Goal: Transaction & Acquisition: Book appointment/travel/reservation

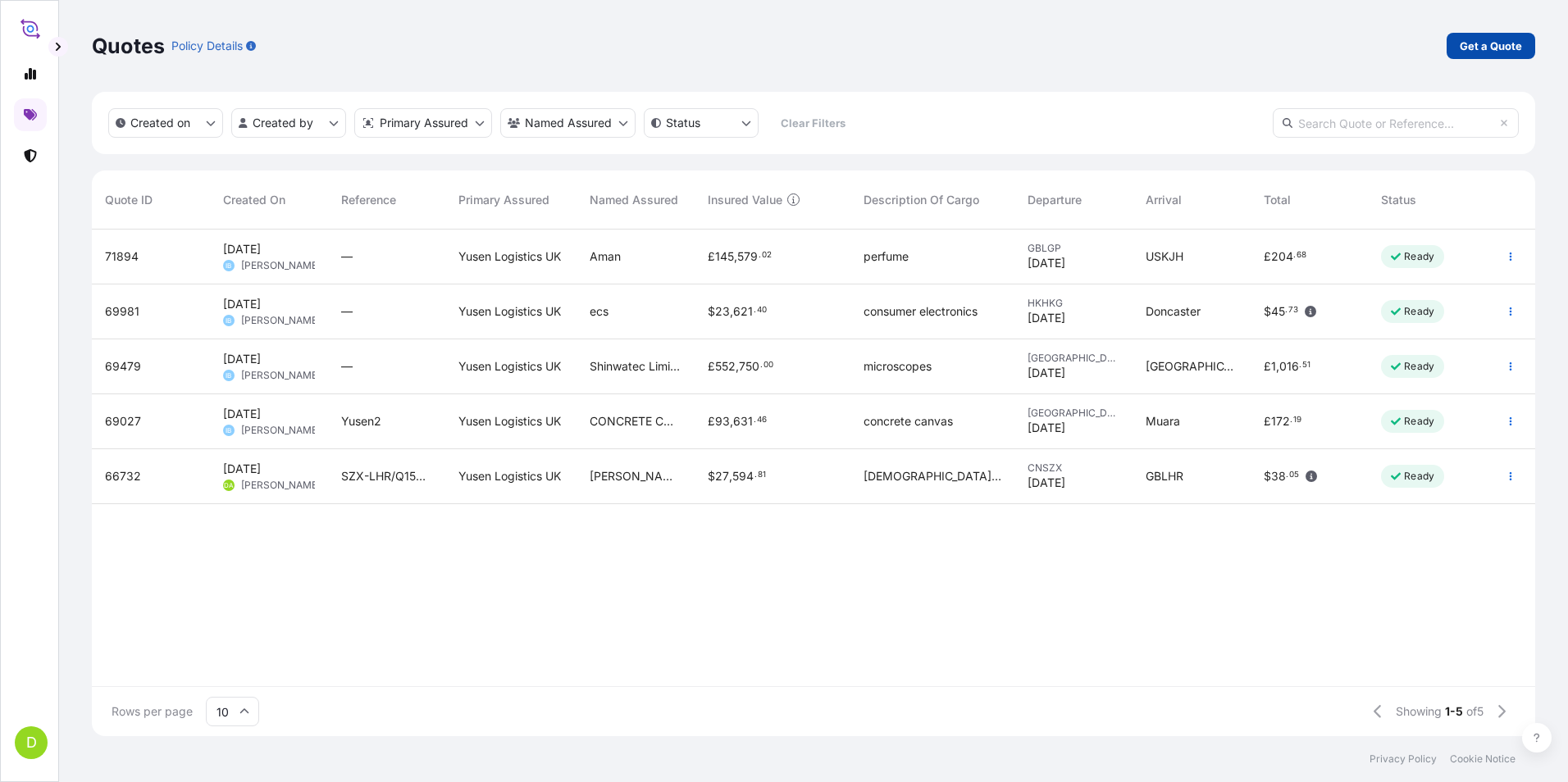
click at [1476, 49] on p "Get a Quote" at bounding box center [1491, 46] width 62 height 16
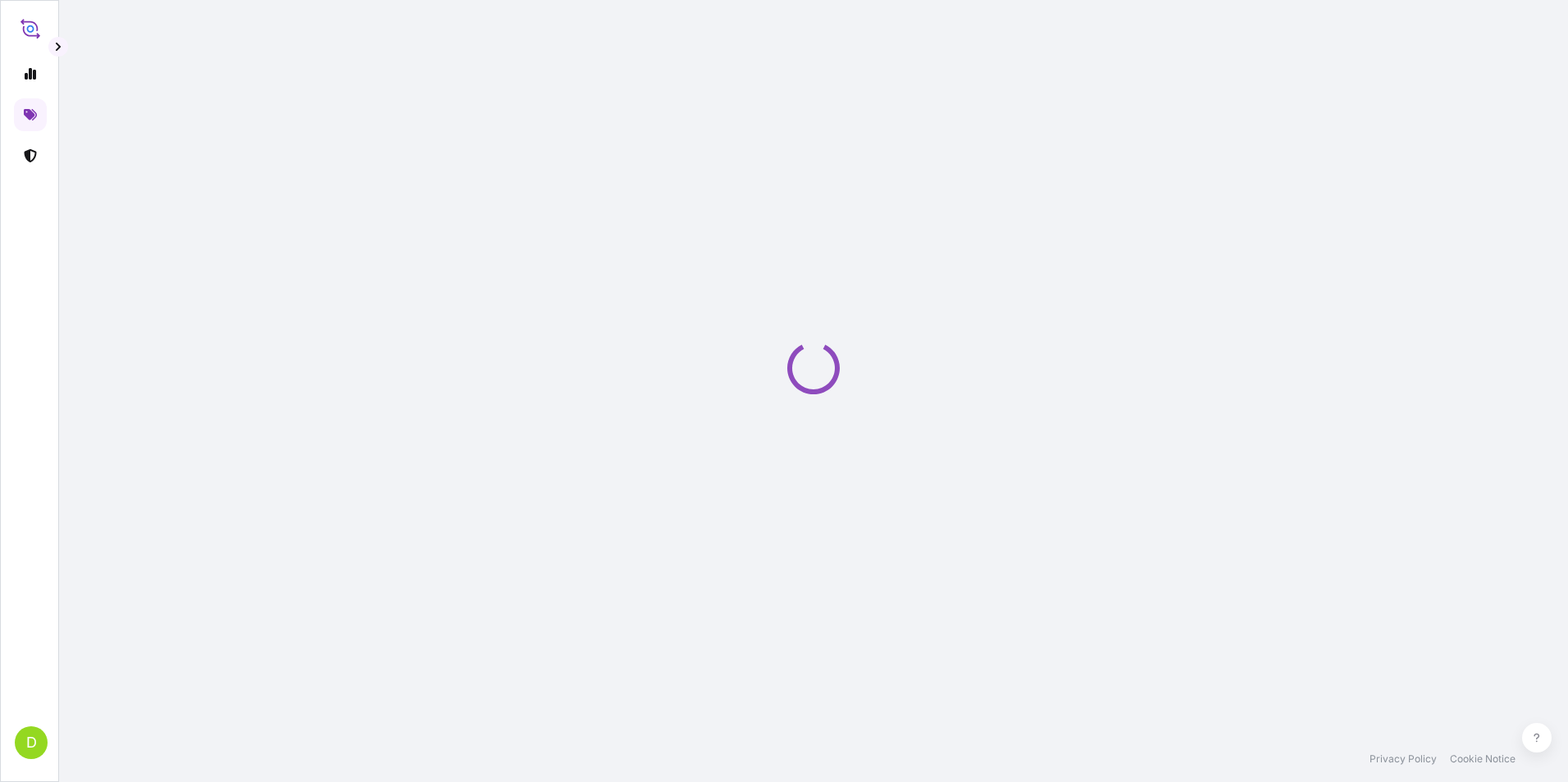
select select "Sea"
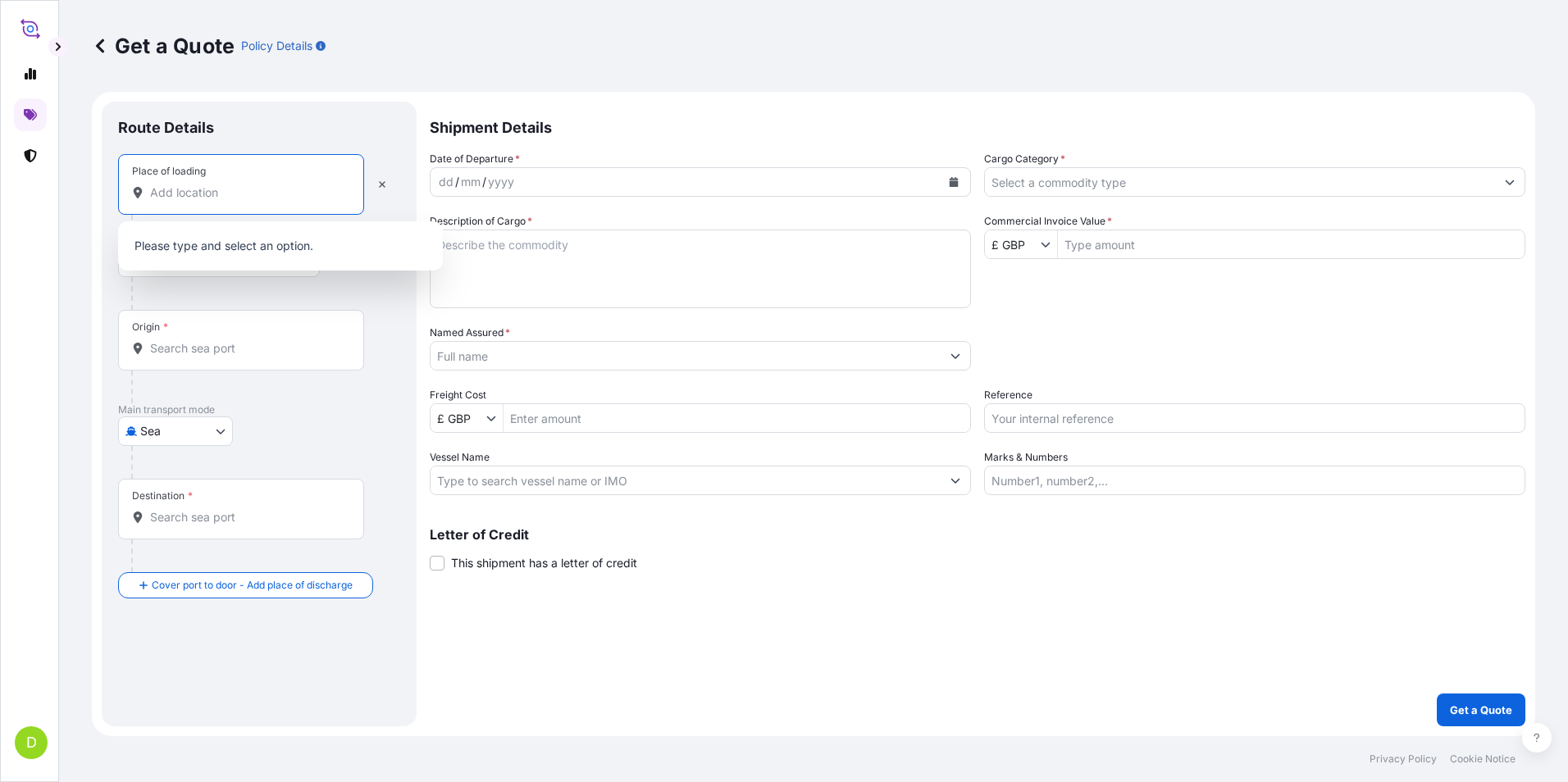
click at [166, 191] on input "Place of loading" at bounding box center [247, 192] width 193 height 16
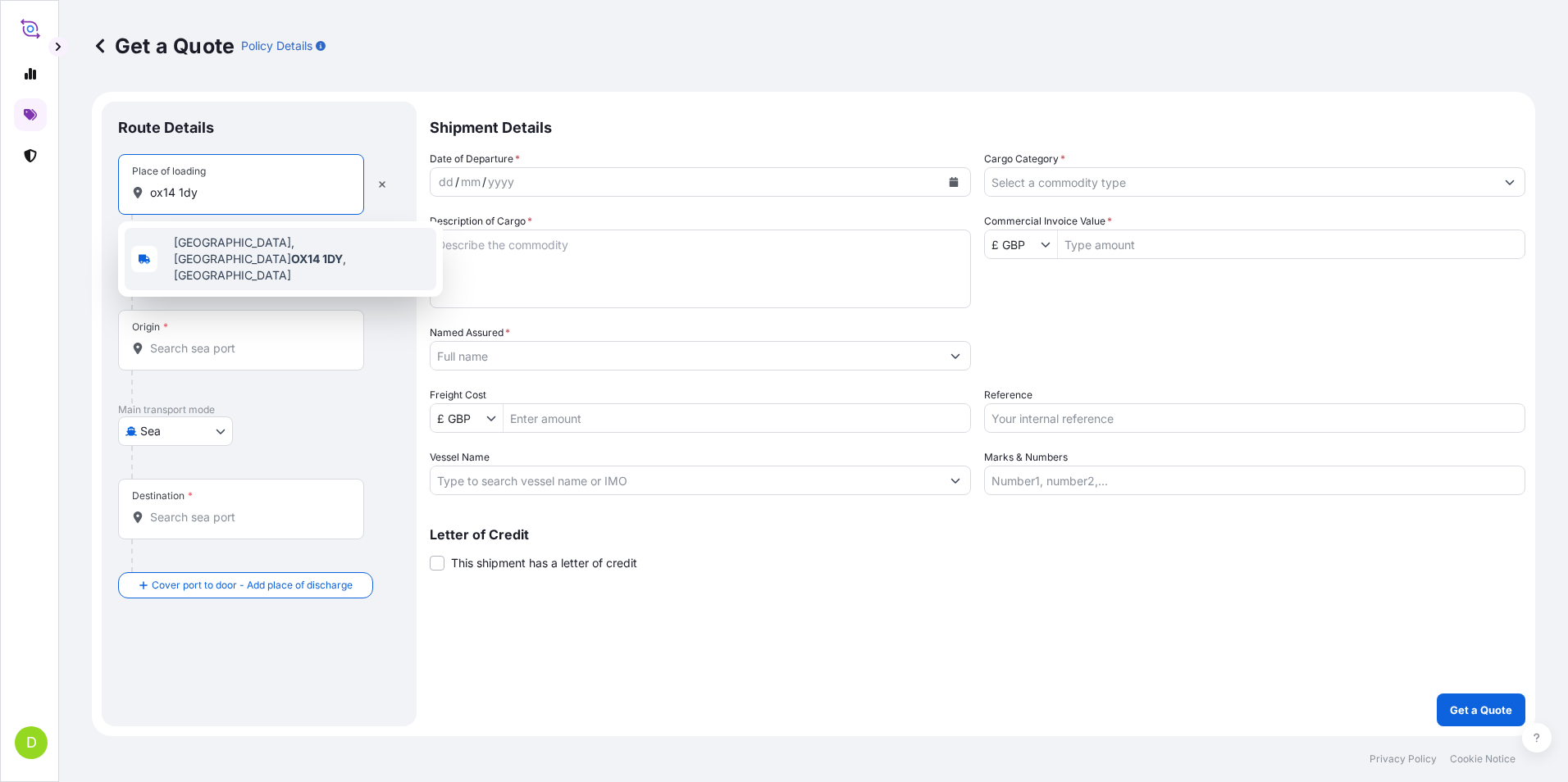
click at [225, 250] on span "[STREET_ADDRESS]" at bounding box center [302, 259] width 256 height 49
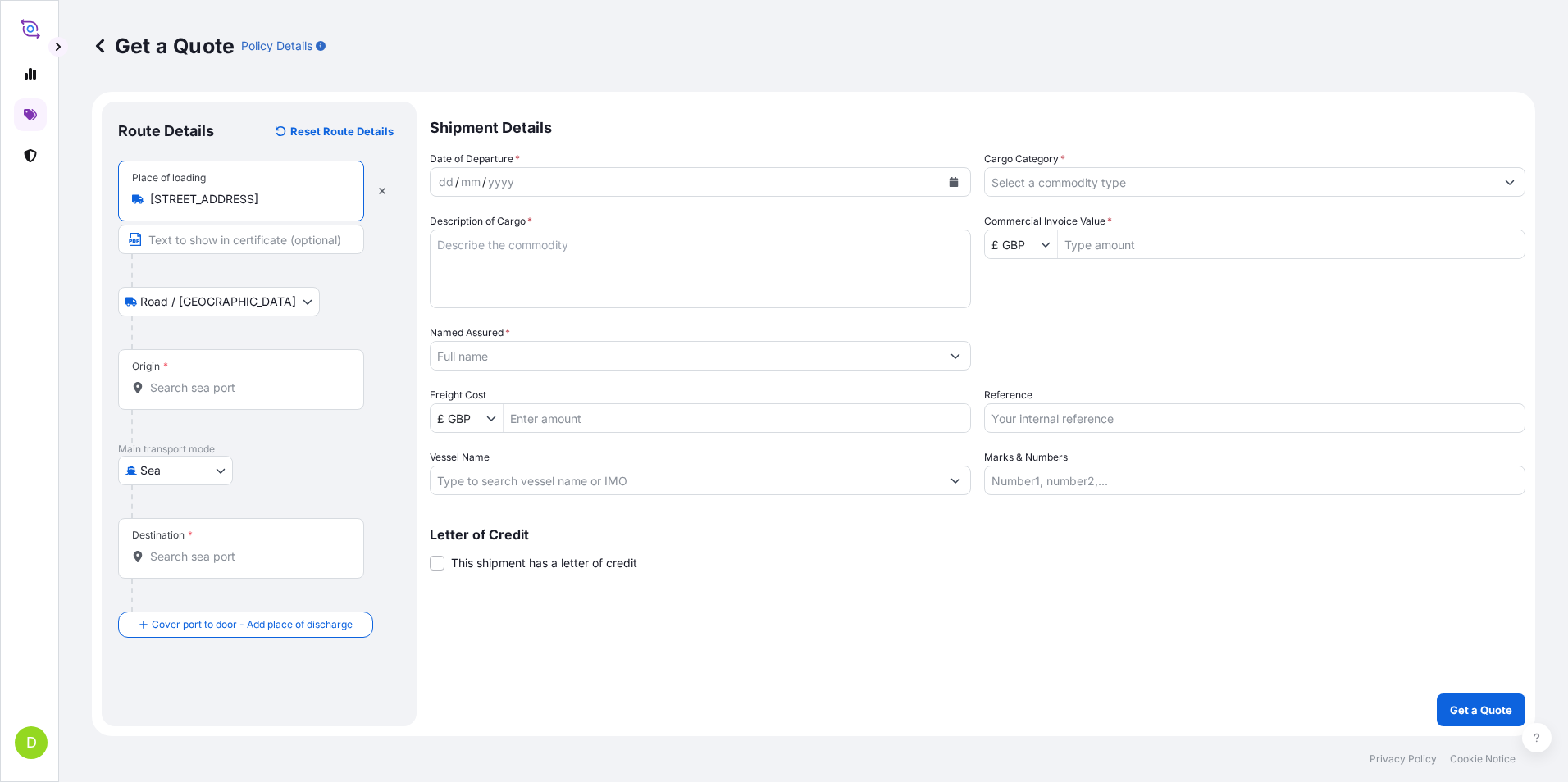
type input "[STREET_ADDRESS]"
click at [220, 470] on body "0 options available. 1 option available. D Get a Quote Policy Details Route Det…" at bounding box center [784, 391] width 1568 height 782
click at [184, 512] on div "Air" at bounding box center [176, 513] width 102 height 30
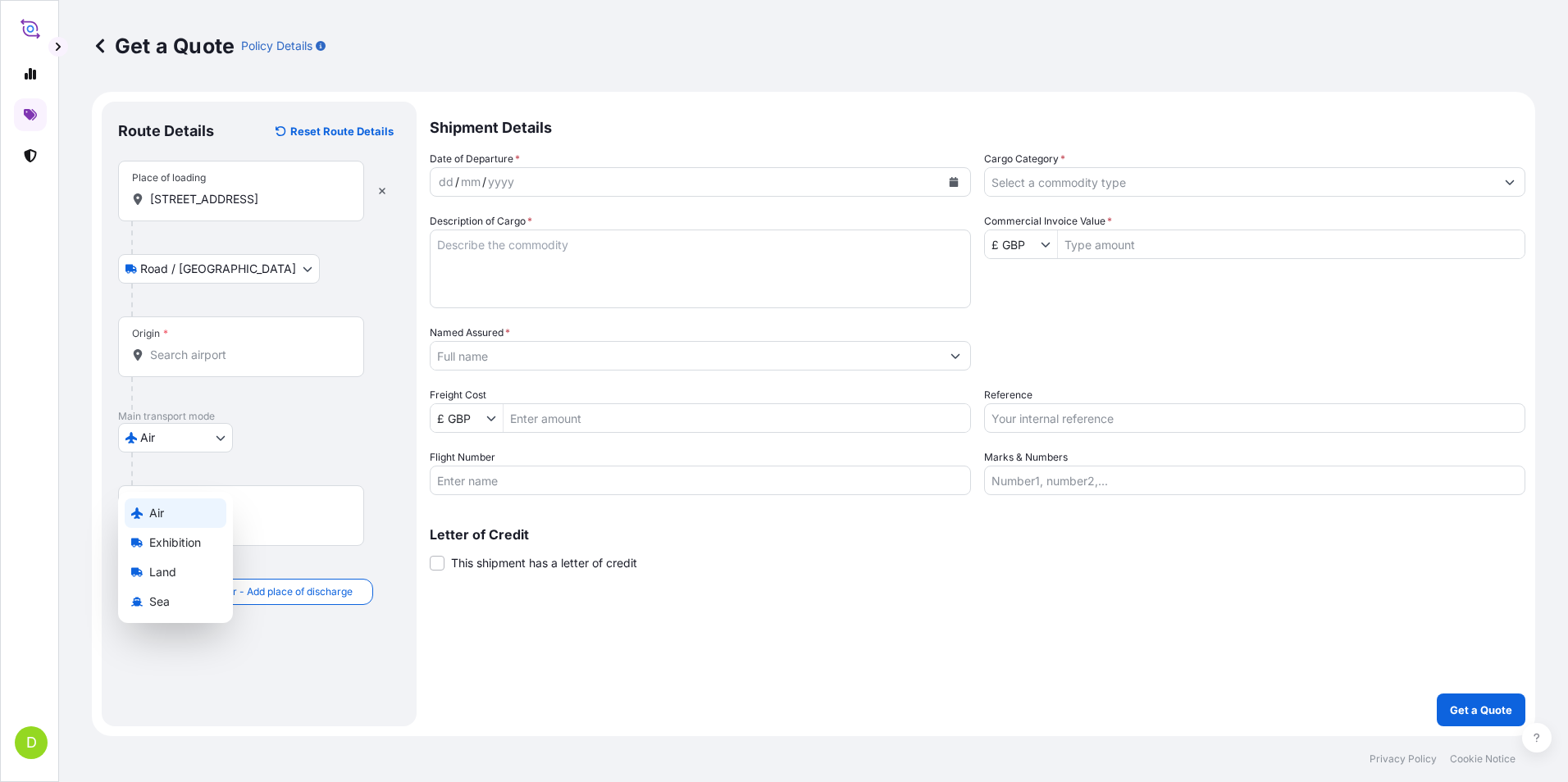
select select "Air"
click at [191, 356] on input "Origin *" at bounding box center [247, 355] width 193 height 16
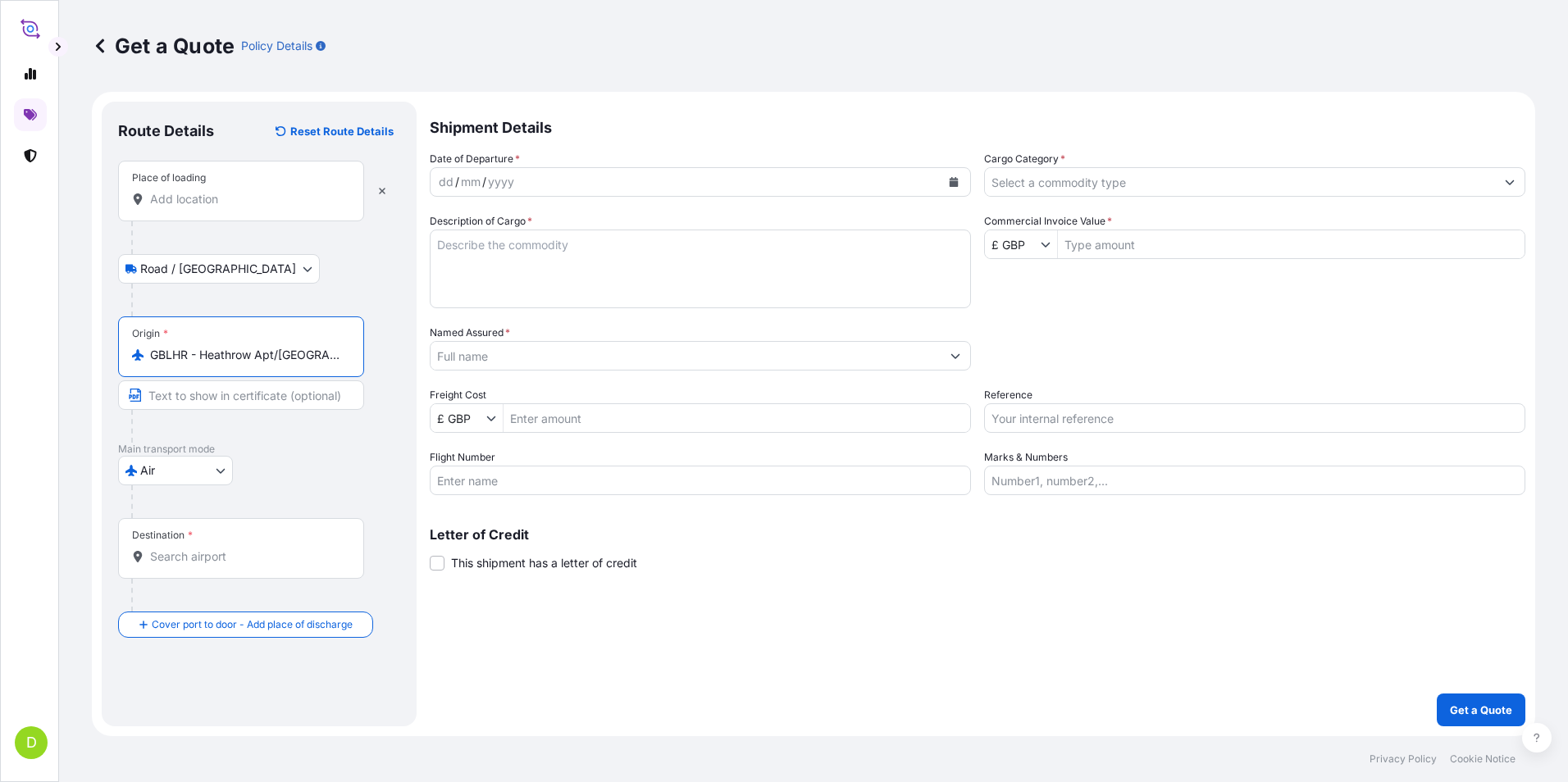
type input "GBLHR - Heathrow Apt/[GEOGRAPHIC_DATA], [GEOGRAPHIC_DATA]"
click at [195, 558] on input "Destination *" at bounding box center [247, 556] width 193 height 16
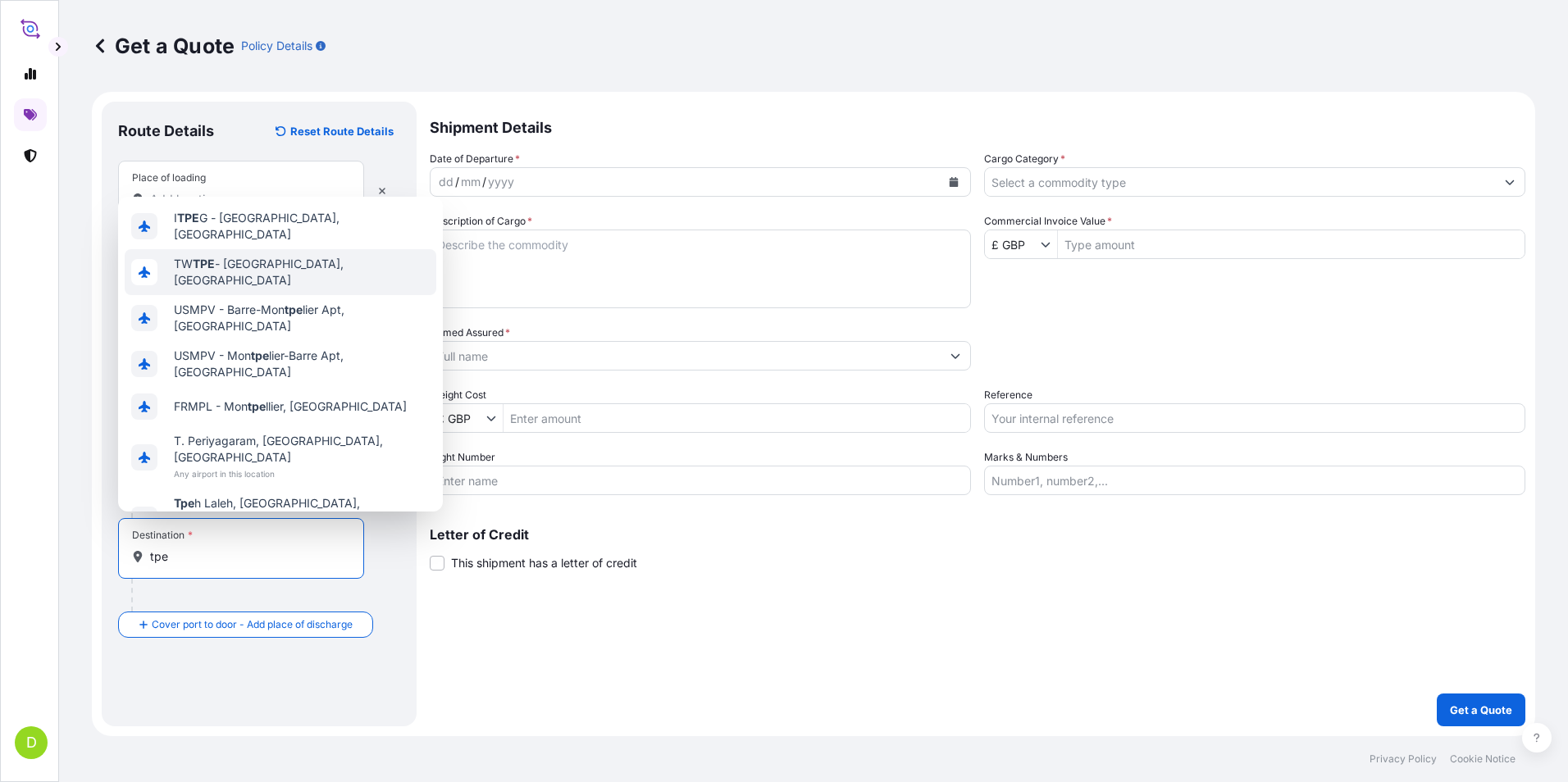
click at [258, 274] on span "TW TPE - [GEOGRAPHIC_DATA], [GEOGRAPHIC_DATA]" at bounding box center [302, 272] width 256 height 33
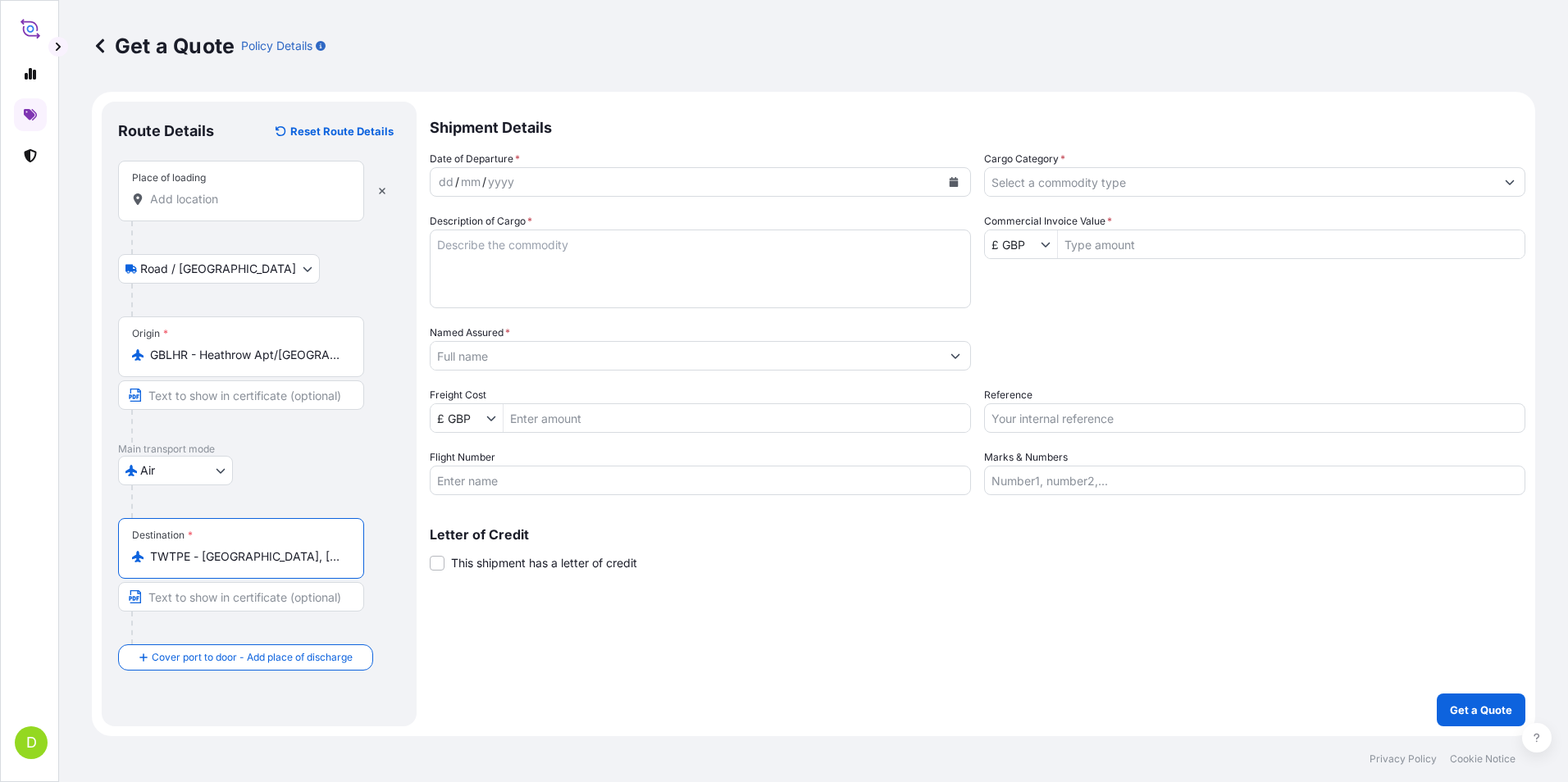
type input "TWTPE - [GEOGRAPHIC_DATA], [GEOGRAPHIC_DATA]"
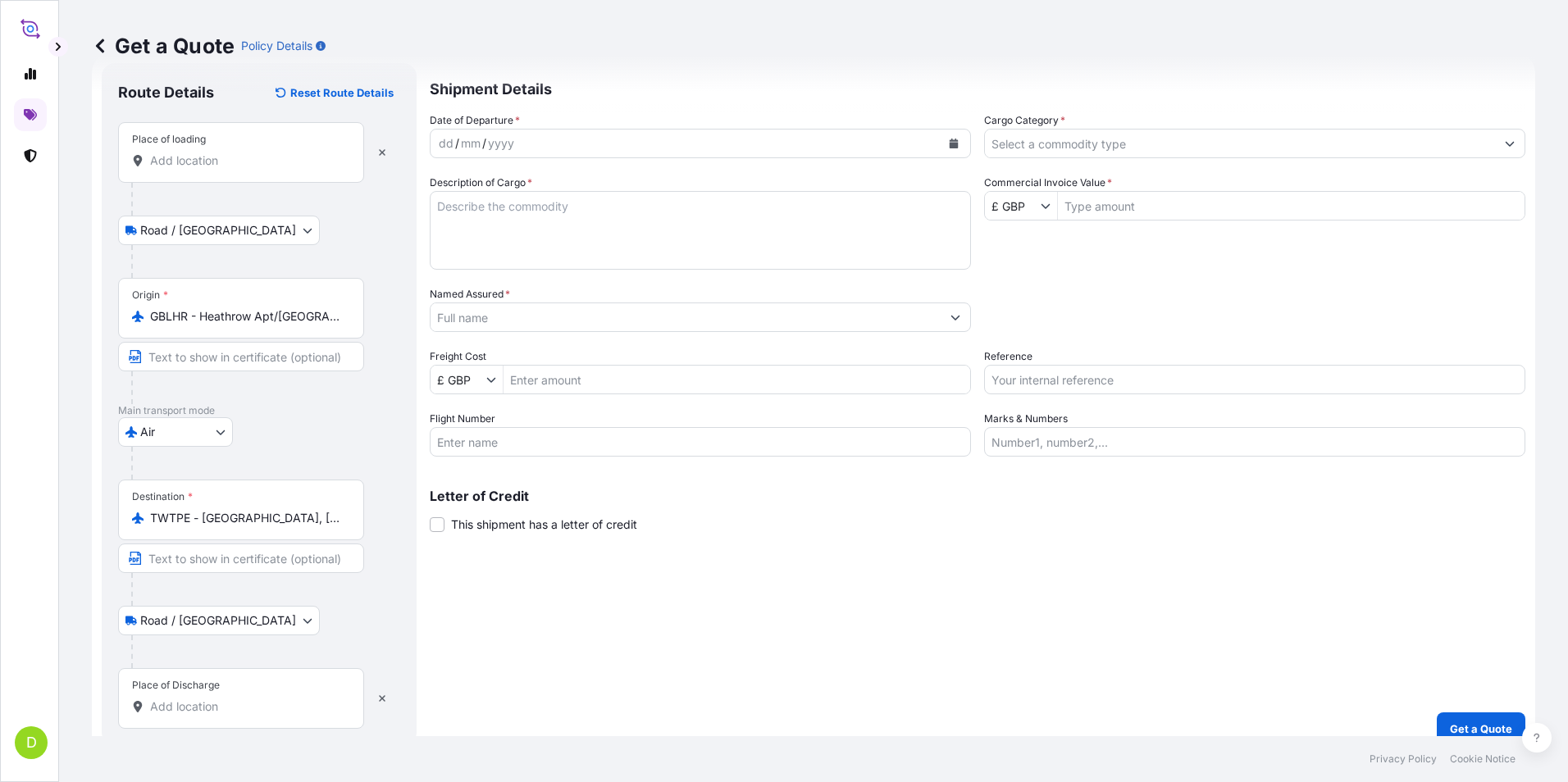
scroll to position [58, 0]
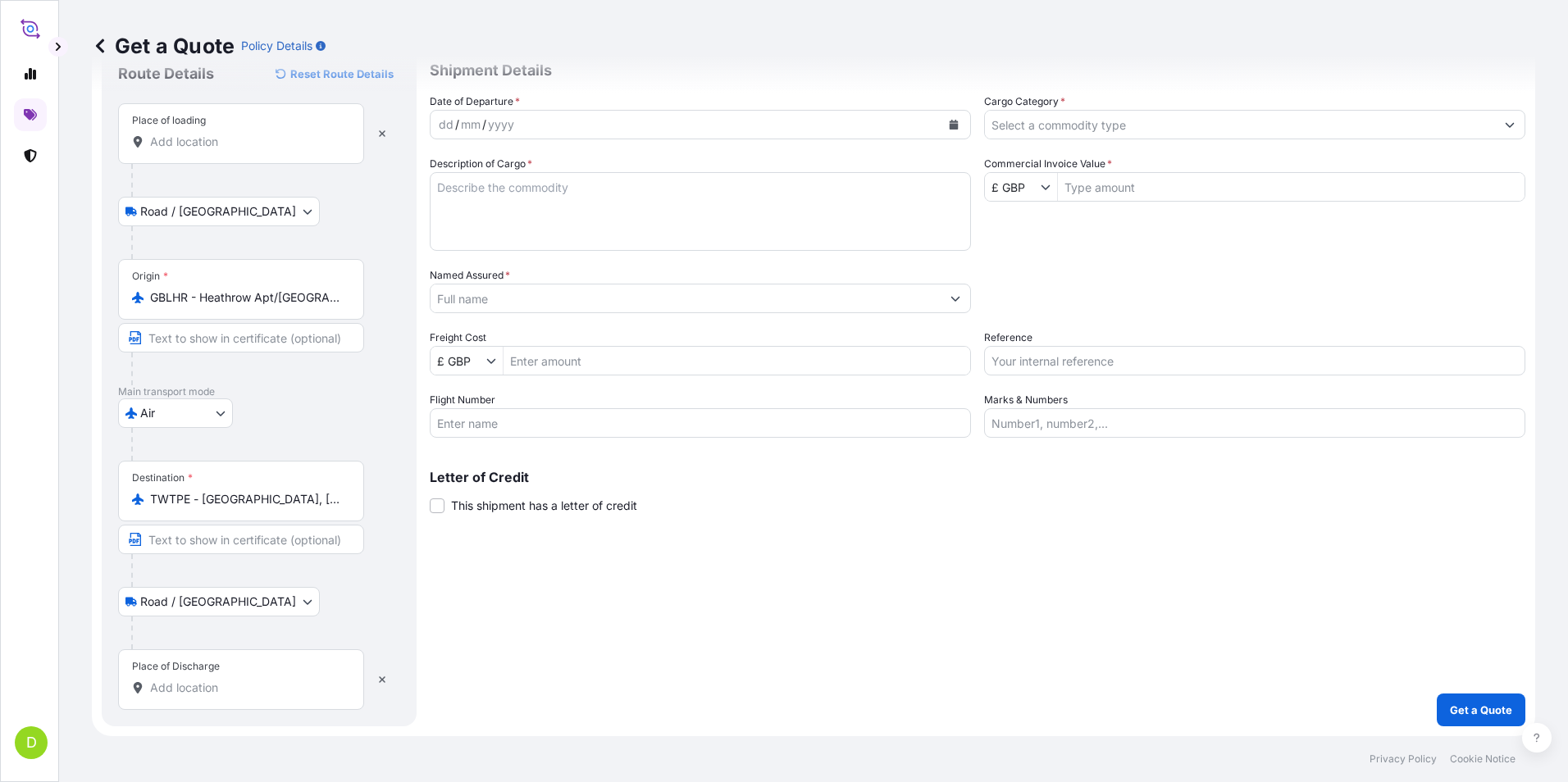
click at [191, 680] on input "Place of Discharge" at bounding box center [247, 688] width 193 height 16
paste input "Tainan Science Based [GEOGRAPHIC_DATA] [GEOGRAPHIC_DATA] [GEOGRAPHIC_DATA] 741 …"
type input "Tainan Science Based [GEOGRAPHIC_DATA] [GEOGRAPHIC_DATA] [GEOGRAPHIC_DATA] 741 …"
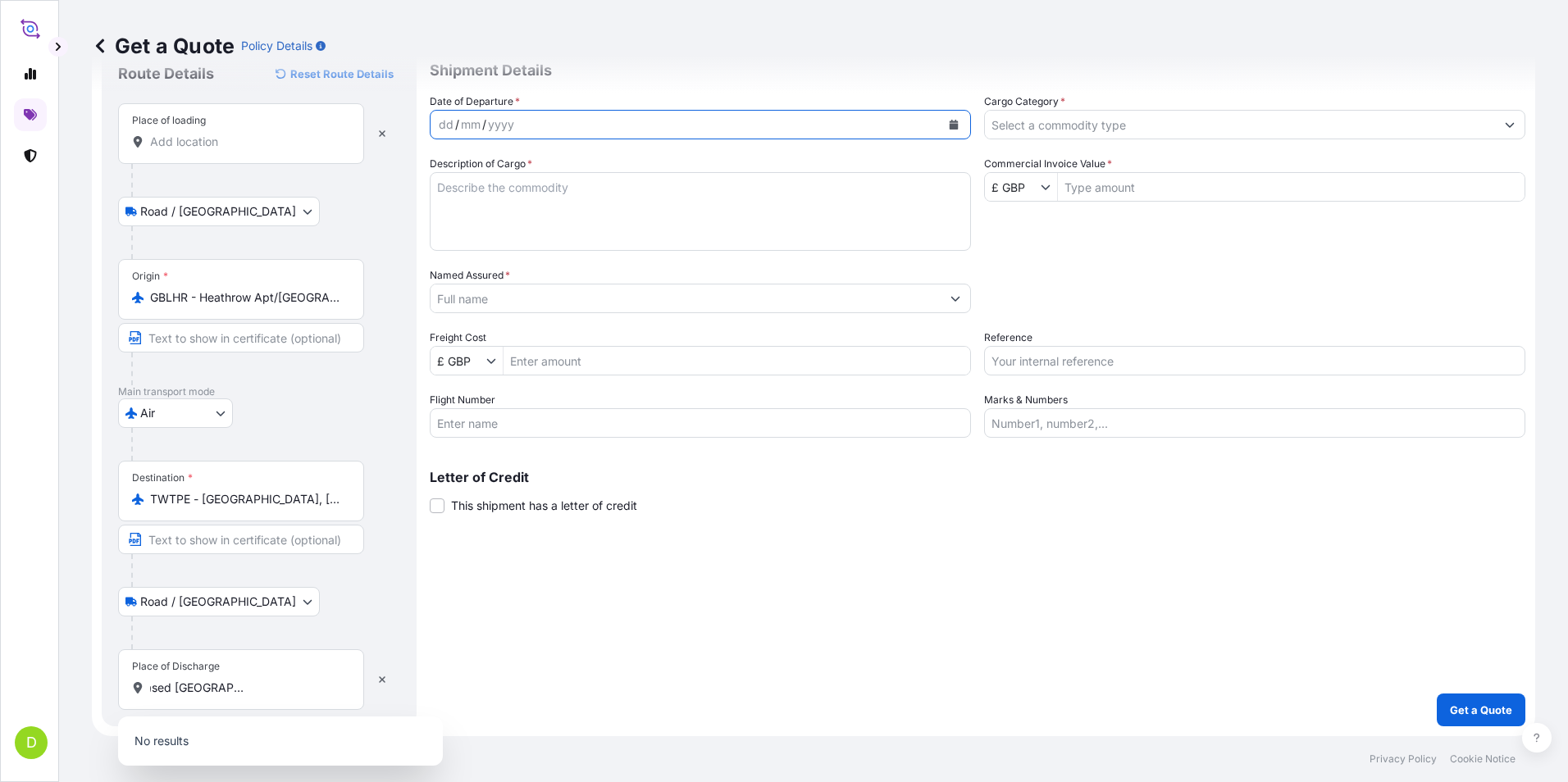
click at [949, 122] on icon "Calendar" at bounding box center [953, 125] width 9 height 10
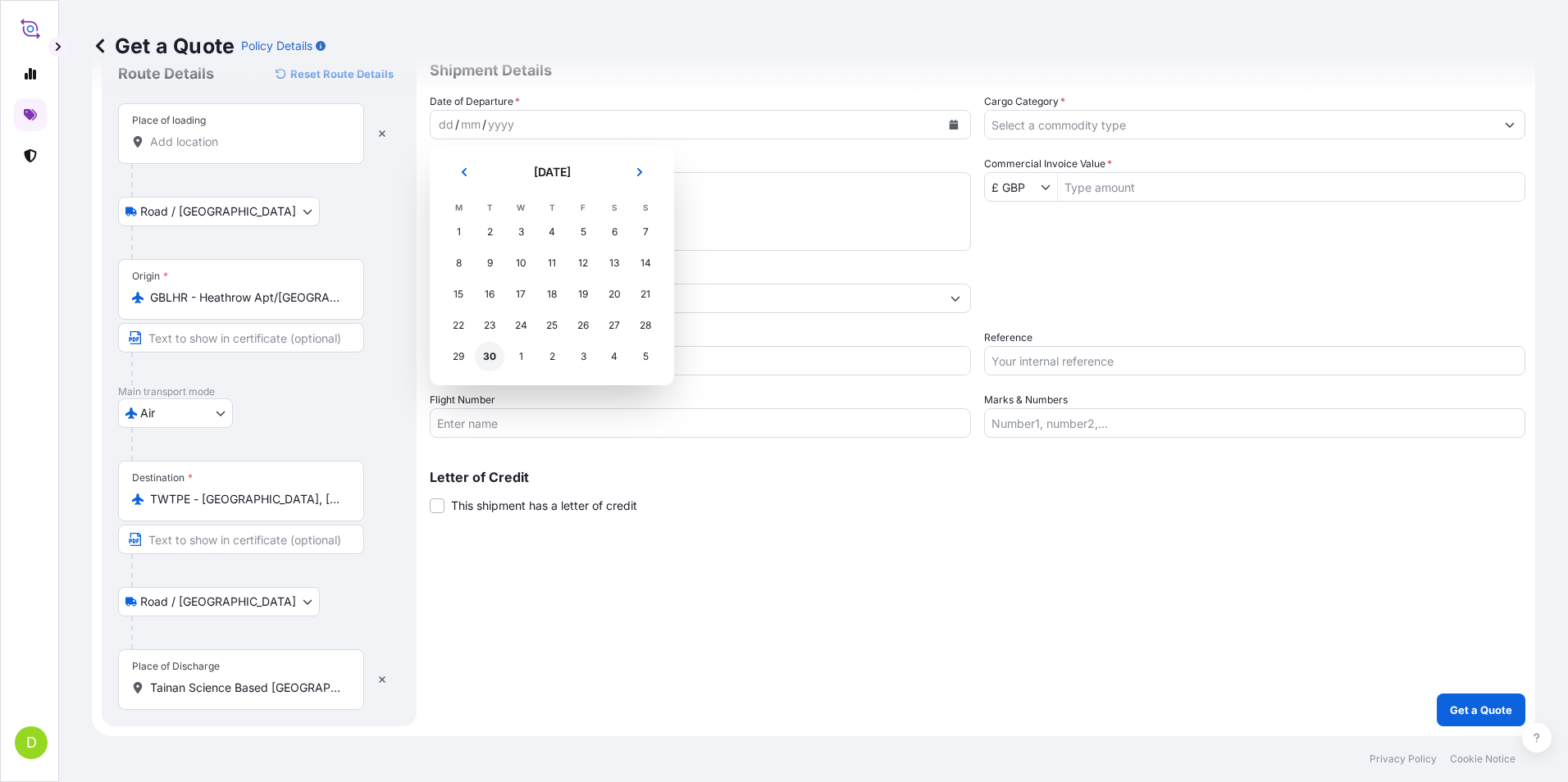
click at [489, 358] on div "30" at bounding box center [490, 356] width 30 height 30
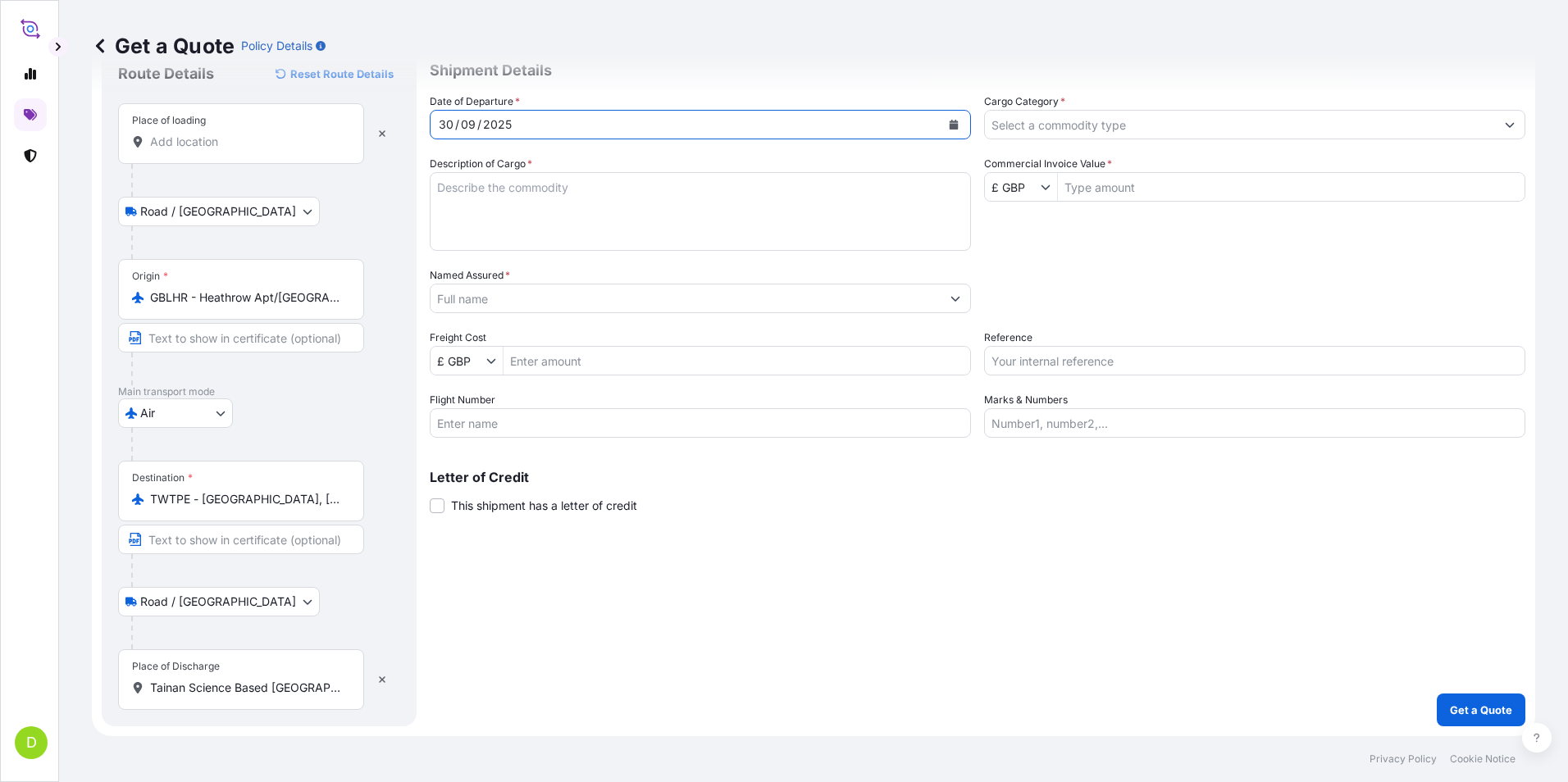
click at [564, 196] on textarea "Description of Cargo *" at bounding box center [700, 212] width 541 height 79
click at [515, 192] on textarea "Description of Cargo *" at bounding box center [700, 212] width 541 height 79
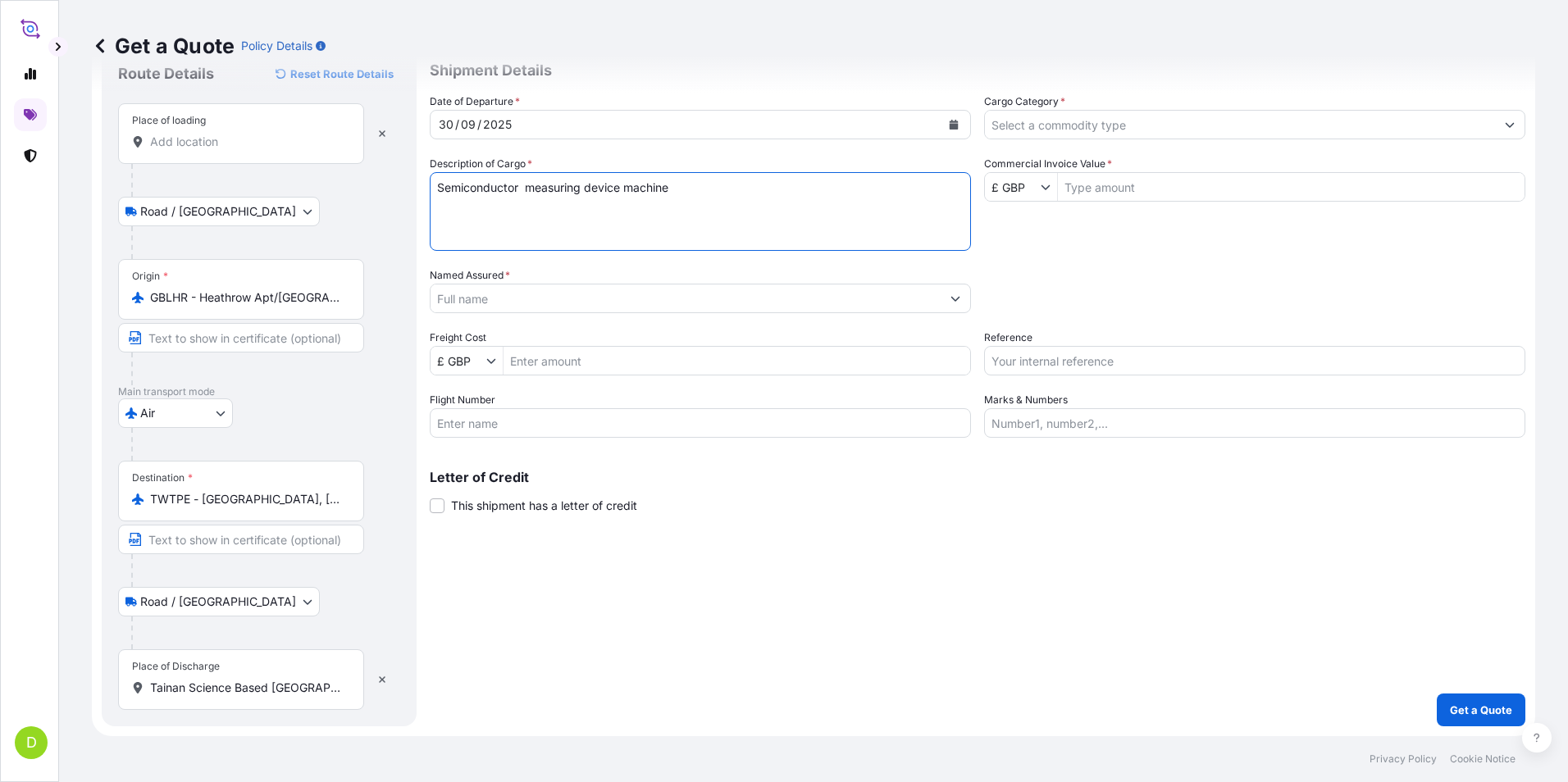
type textarea "Semiconductor measuring device machine"
click at [952, 304] on button "Show suggestions" at bounding box center [955, 298] width 30 height 30
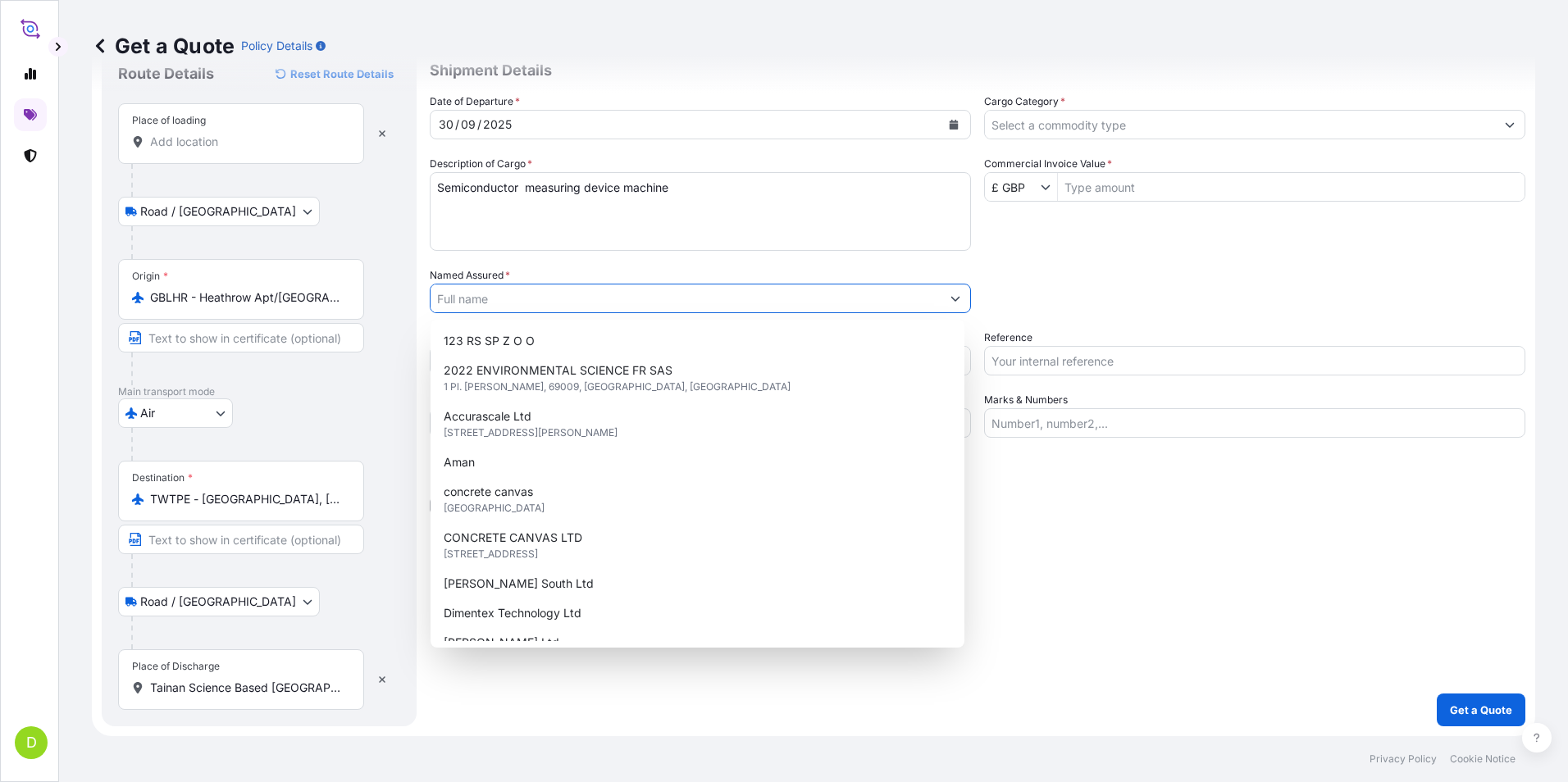
click at [765, 301] on input "Named Assured *" at bounding box center [685, 298] width 510 height 30
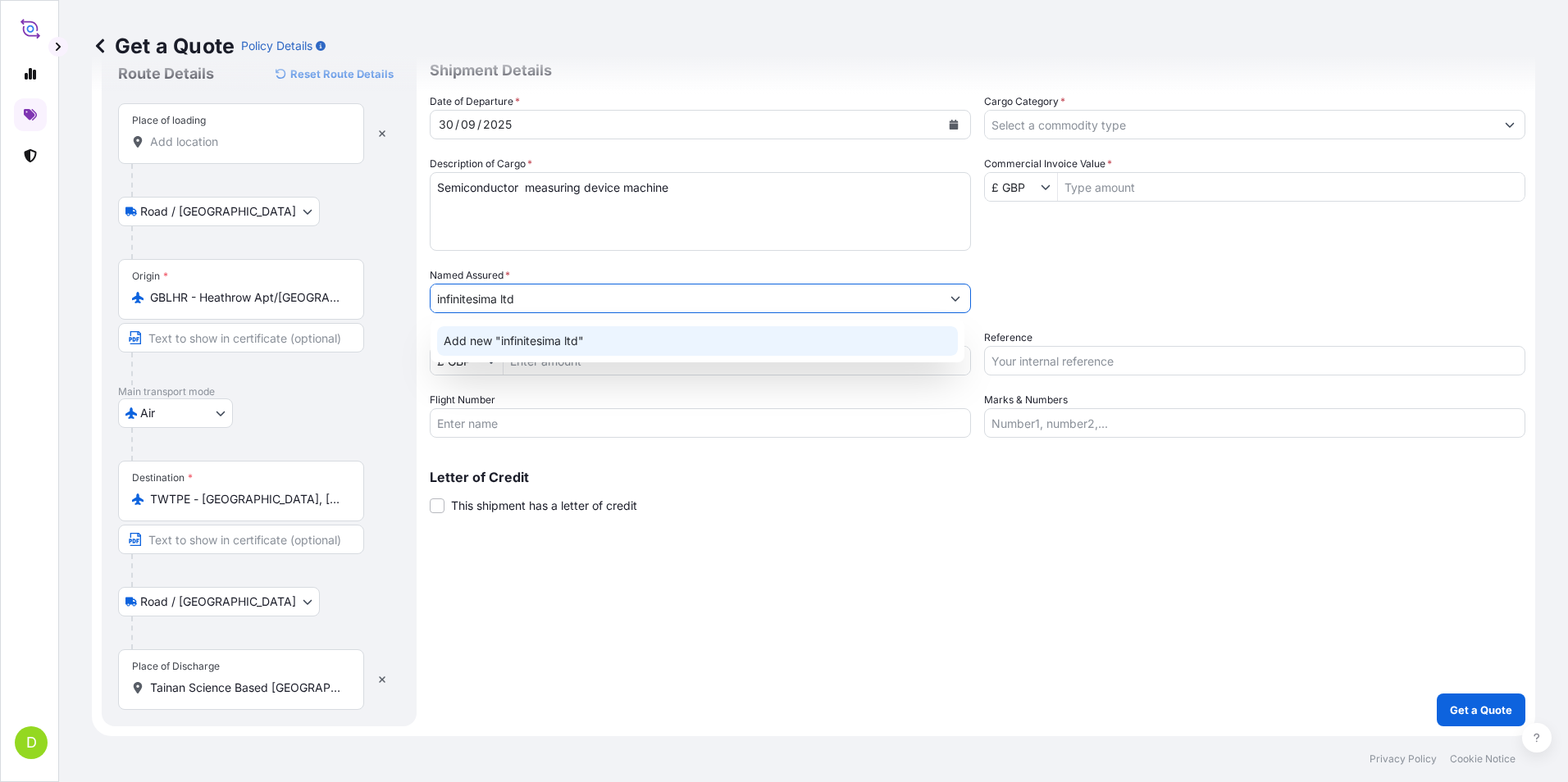
click at [606, 337] on div "Add new "infinitesima ltd"" at bounding box center [698, 341] width 521 height 30
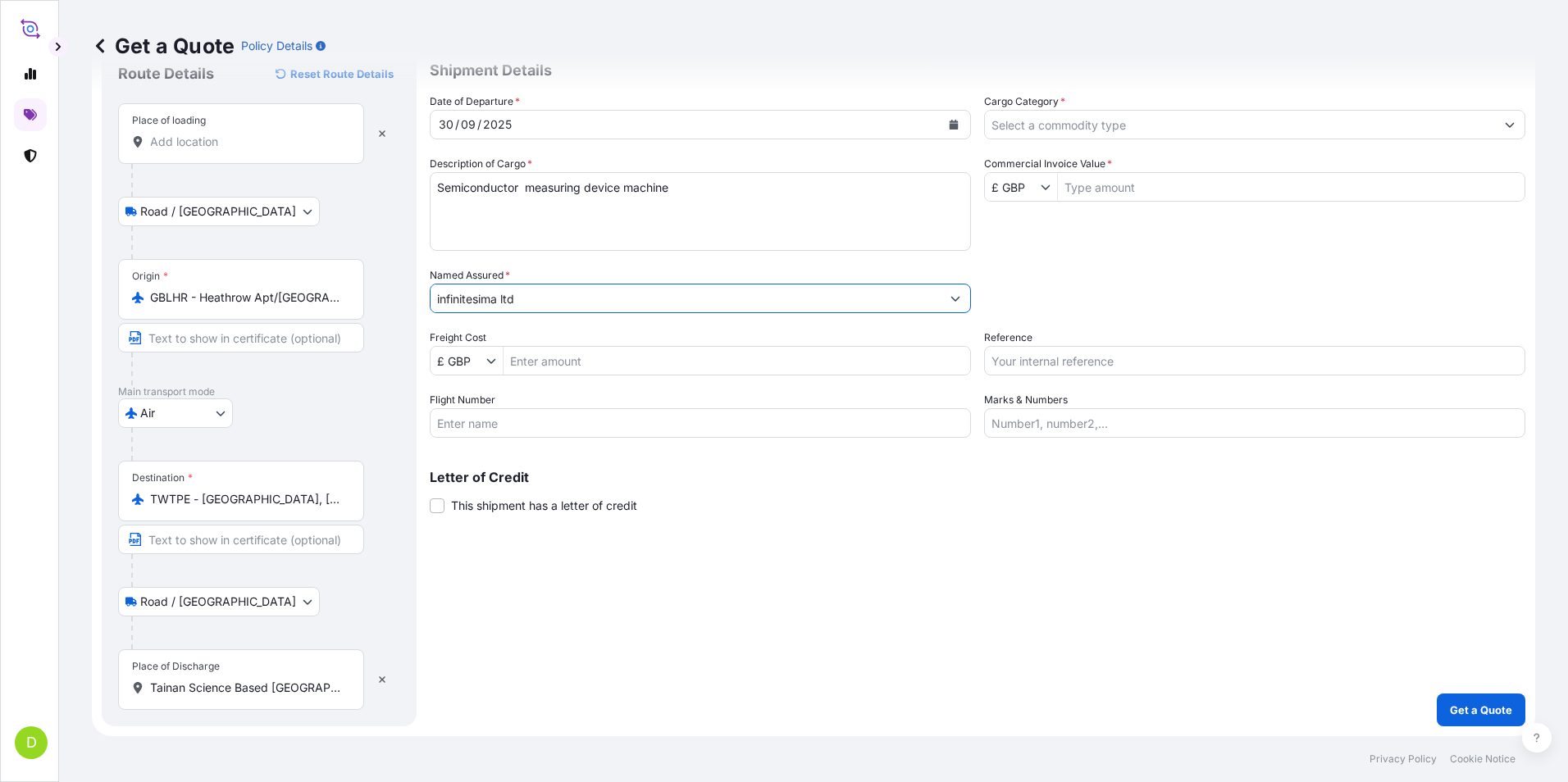
type input "infinitesima ltd"
click at [640, 365] on input "Freight Cost" at bounding box center [737, 361] width 467 height 30
type input "2"
click at [1107, 184] on input "Commercial Invoice Value *" at bounding box center [1291, 187] width 467 height 30
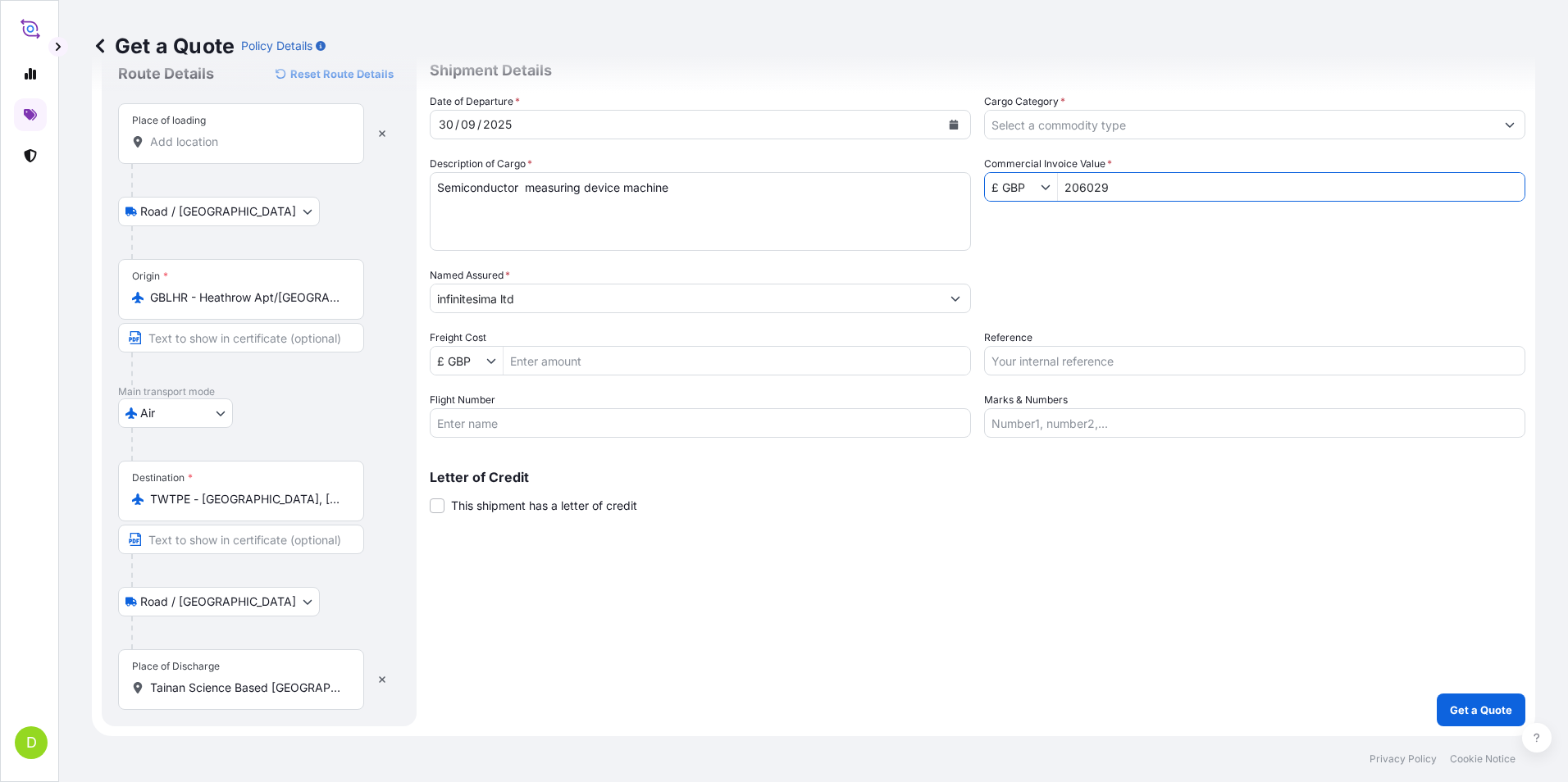
type input "206,029"
click at [630, 359] on input "Freight Cost" at bounding box center [737, 361] width 467 height 30
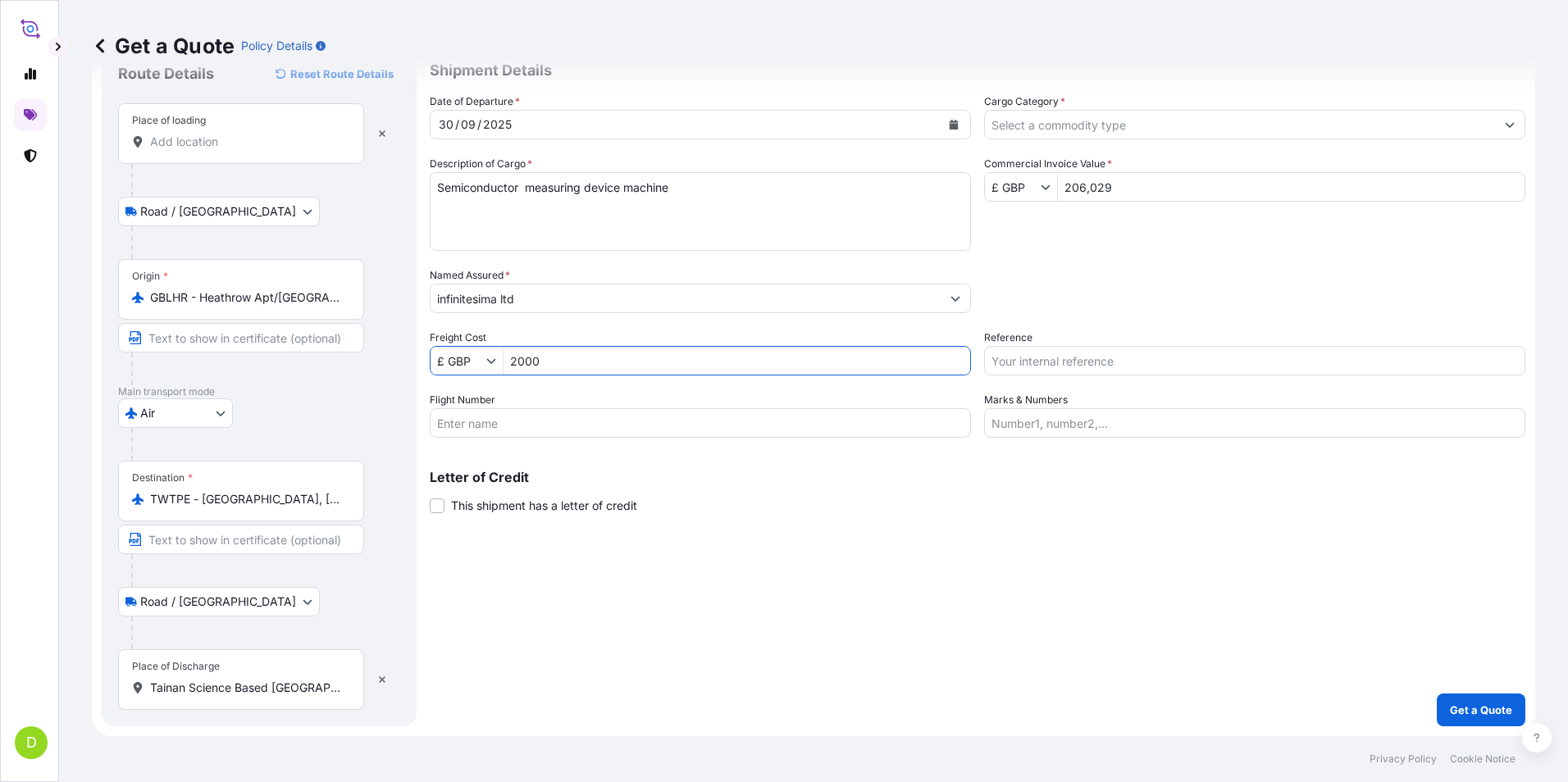
type input "2,000"
click at [1506, 126] on icon "Show suggestions" at bounding box center [1510, 126] width 9 height 5
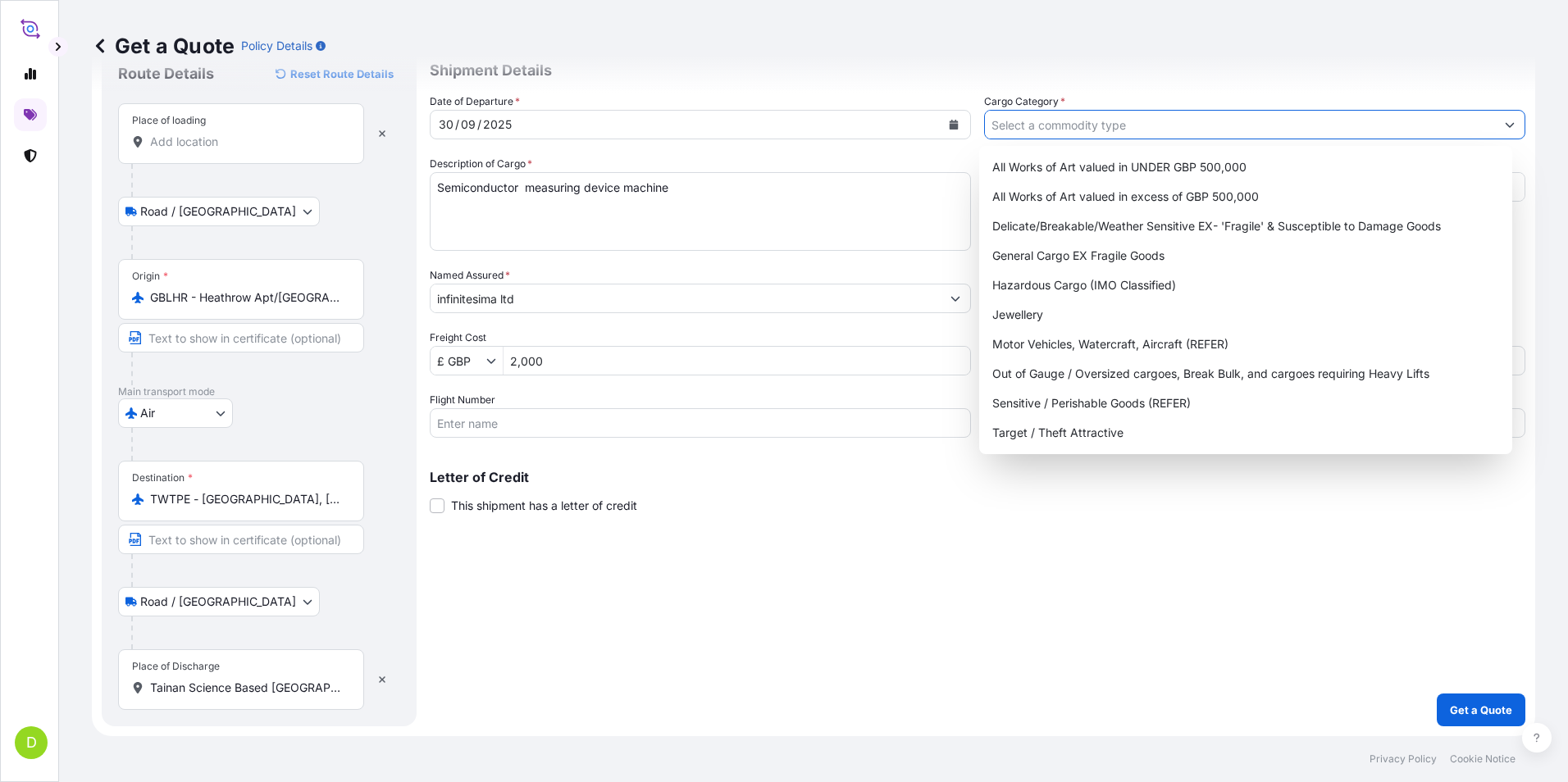
click at [1506, 126] on icon "Show suggestions" at bounding box center [1510, 126] width 9 height 5
click at [1281, 232] on div "Delicate/Breakable/Weather Sensitive EX- 'Fragile' & Susceptible to Damage Goods" at bounding box center [1246, 226] width 521 height 30
type input "Delicate/Breakable/Weather Sensitive EX- 'Fragile' & Susceptible to Damage Goods"
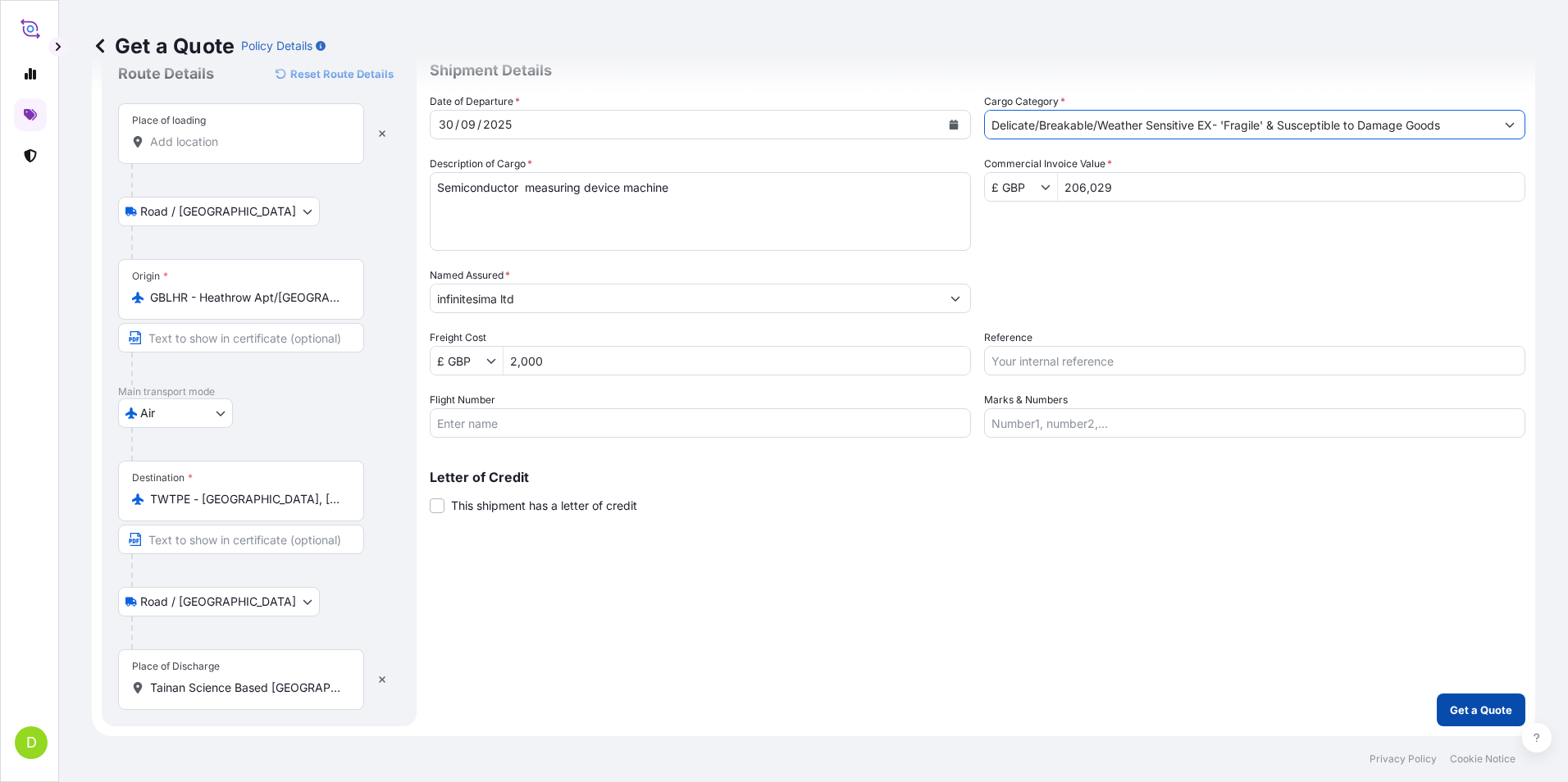
click at [1462, 711] on p "Get a Quote" at bounding box center [1481, 710] width 62 height 16
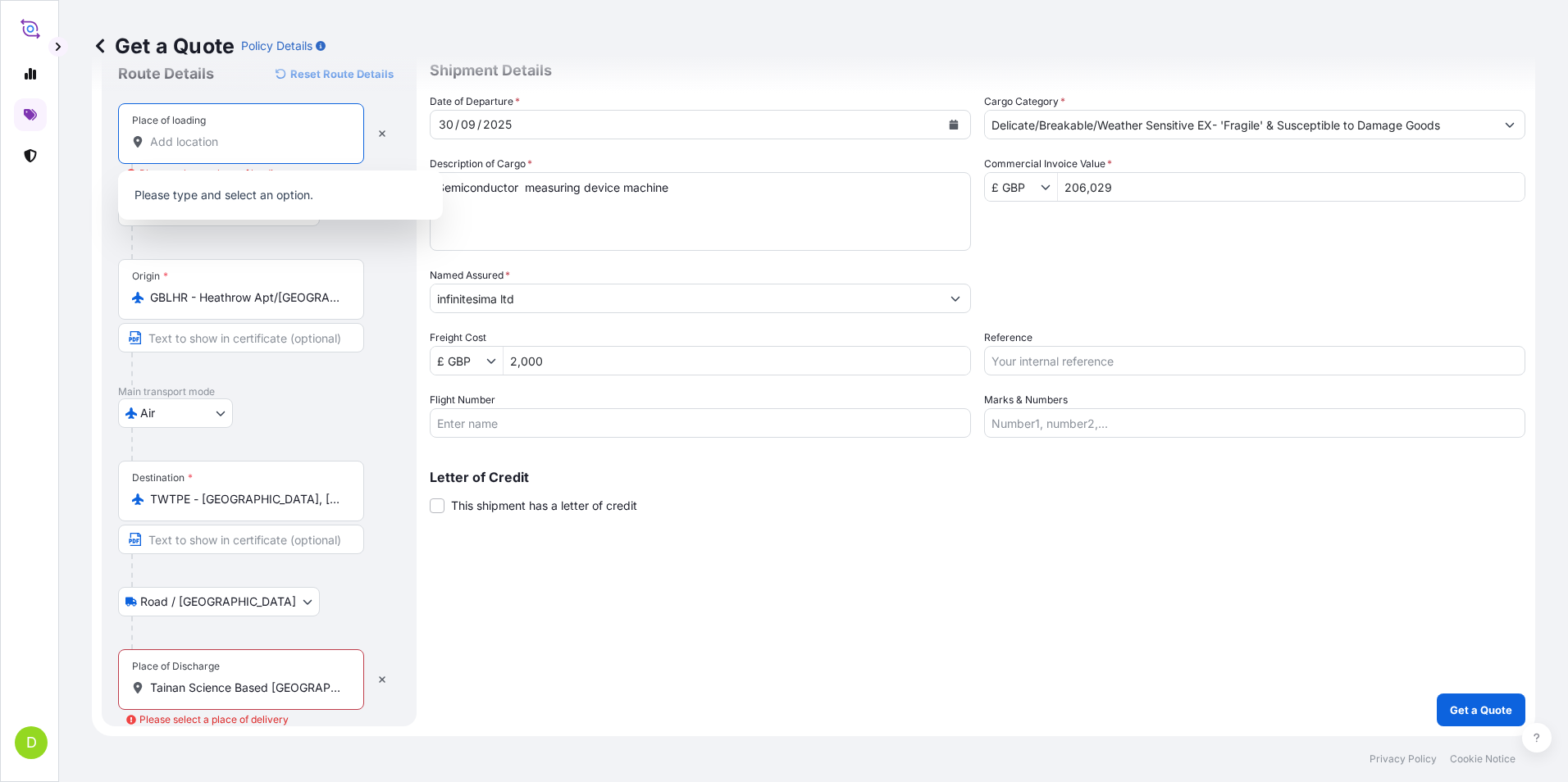
click at [249, 140] on input "Place of loading Please select a place of loading" at bounding box center [247, 142] width 193 height 16
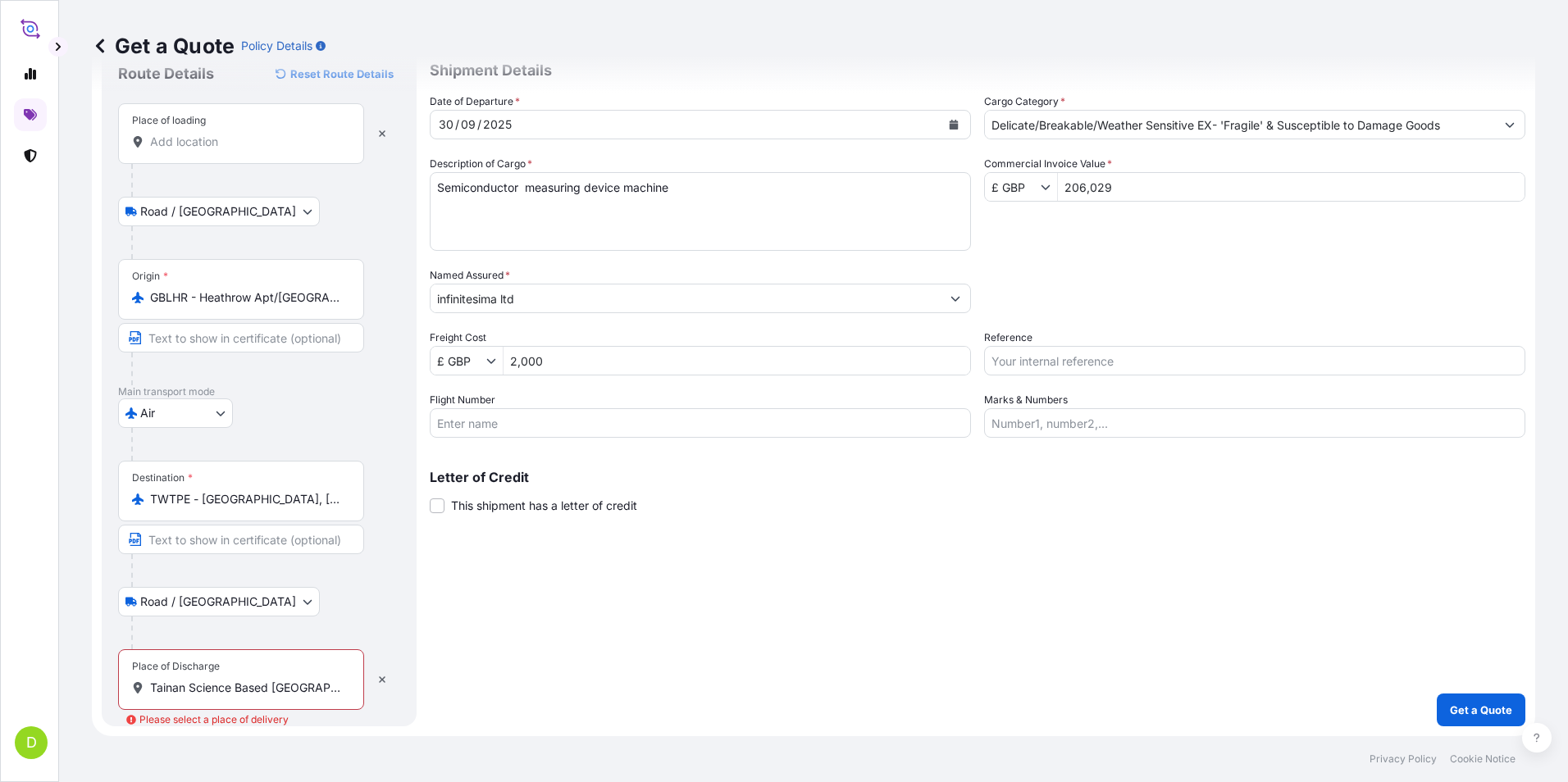
click at [223, 150] on input "Place of loading" at bounding box center [247, 142] width 193 height 16
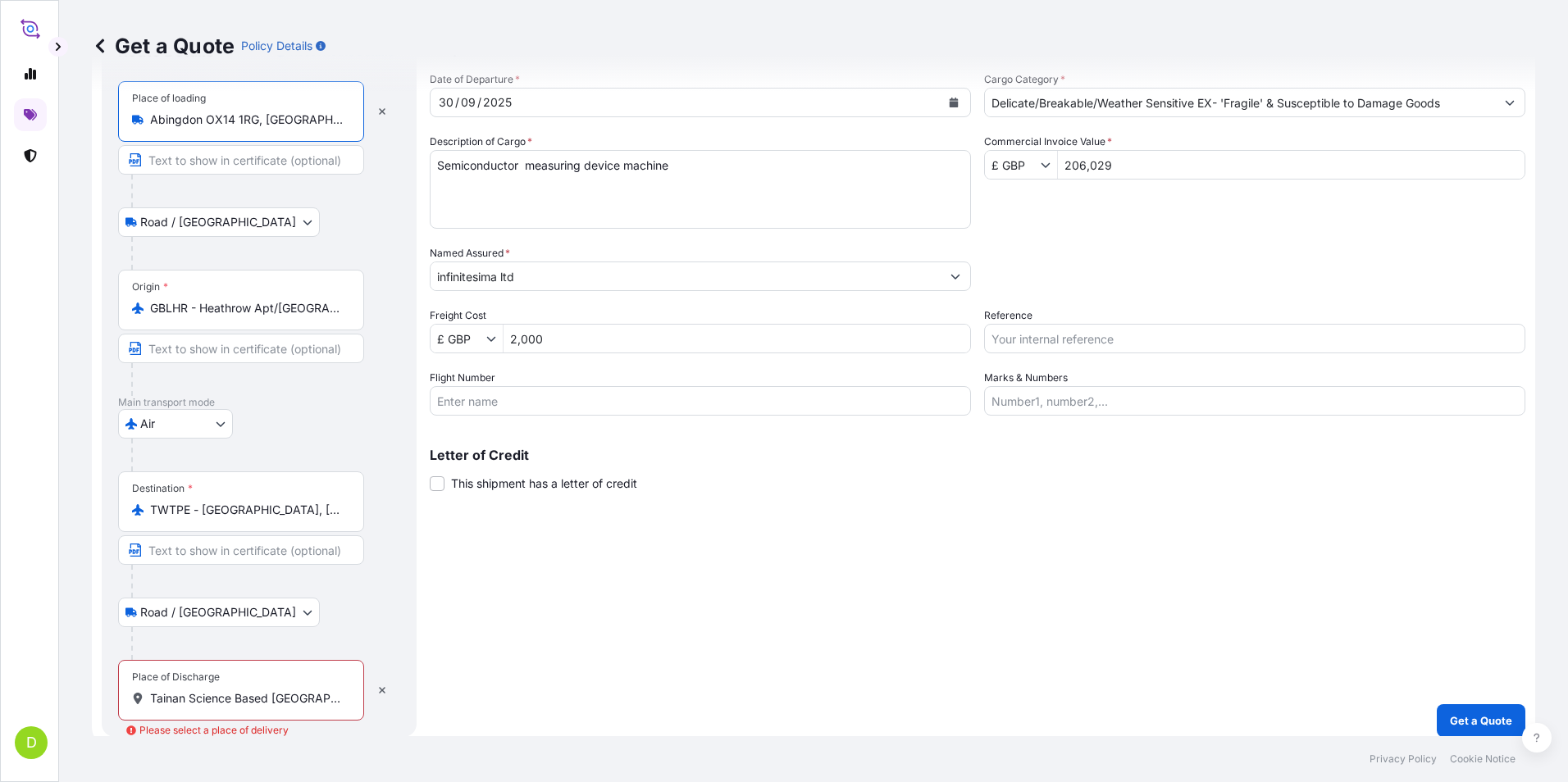
scroll to position [90, 0]
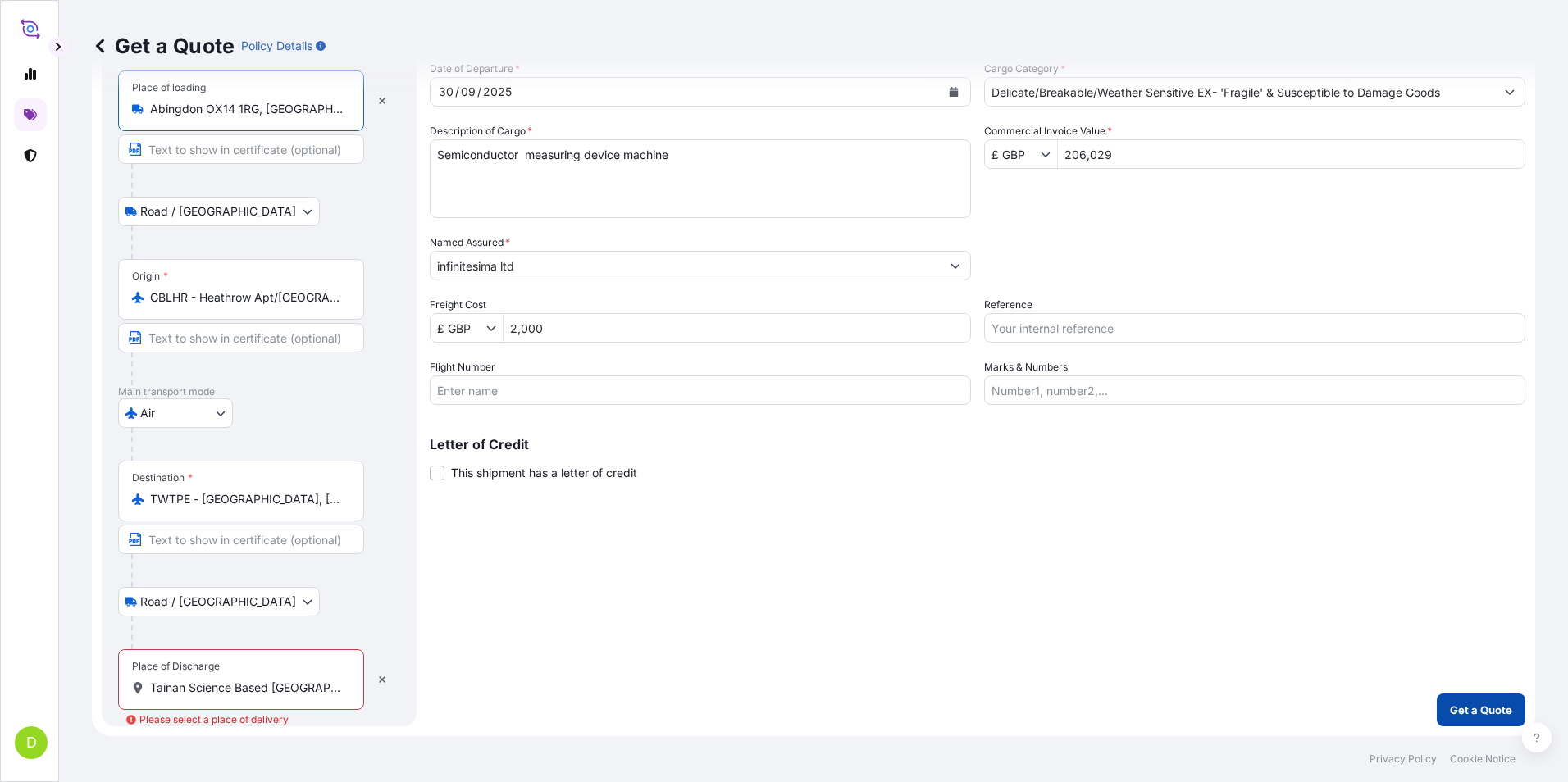
type input "Abingdon OX14 1RG, [GEOGRAPHIC_DATA]"
click at [1450, 705] on p "Get a Quote" at bounding box center [1481, 710] width 62 height 16
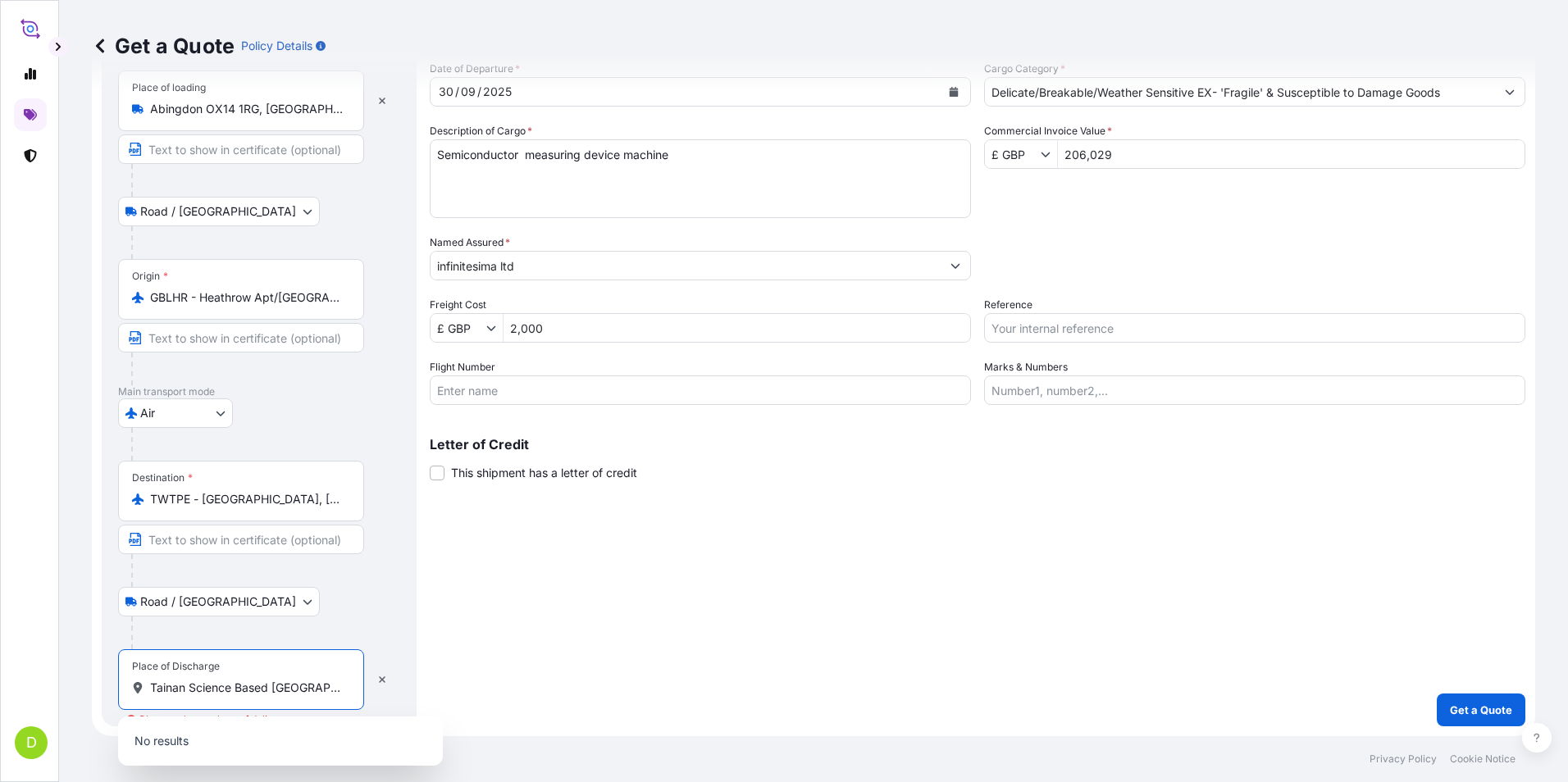
click at [252, 691] on input "Tainan Science Based [GEOGRAPHIC_DATA] [GEOGRAPHIC_DATA] [GEOGRAPHIC_DATA] 741 …" at bounding box center [247, 688] width 193 height 16
click at [346, 692] on div "Tainan Science Based [GEOGRAPHIC_DATA] [GEOGRAPHIC_DATA] [GEOGRAPHIC_DATA] 741 …" at bounding box center [241, 688] width 218 height 16
click at [344, 692] on input "Tainan Science Based [GEOGRAPHIC_DATA] [GEOGRAPHIC_DATA] [GEOGRAPHIC_DATA] 741 …" at bounding box center [247, 688] width 193 height 16
click at [380, 678] on icon "button" at bounding box center [382, 679] width 7 height 7
select select "Road / [GEOGRAPHIC_DATA]"
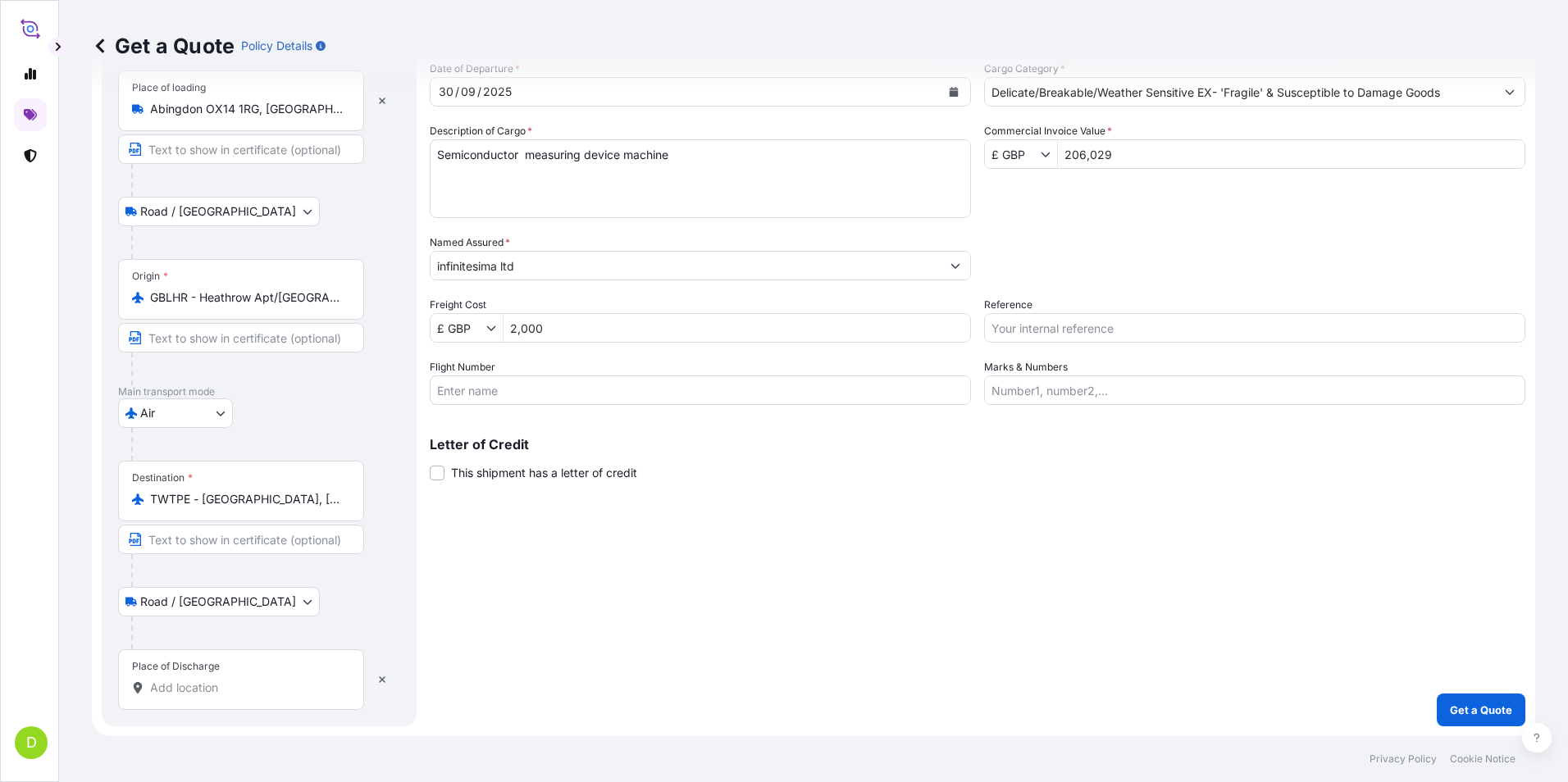
click at [211, 693] on input "Place of Discharge" at bounding box center [247, 688] width 193 height 16
click at [191, 690] on input "Place of Discharge" at bounding box center [247, 688] width 193 height 16
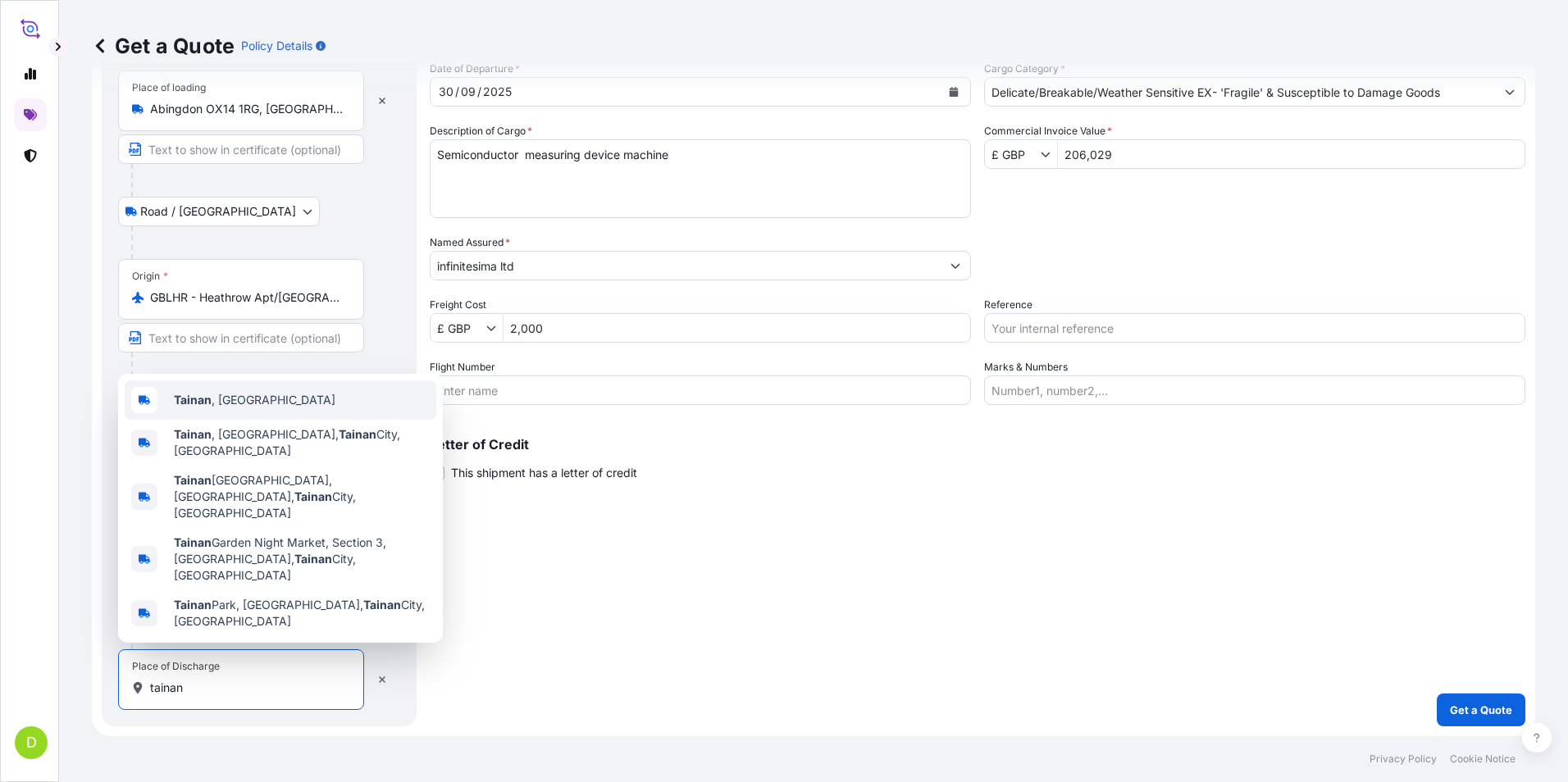
click at [243, 408] on span "[GEOGRAPHIC_DATA] , [GEOGRAPHIC_DATA]" at bounding box center [255, 400] width 162 height 16
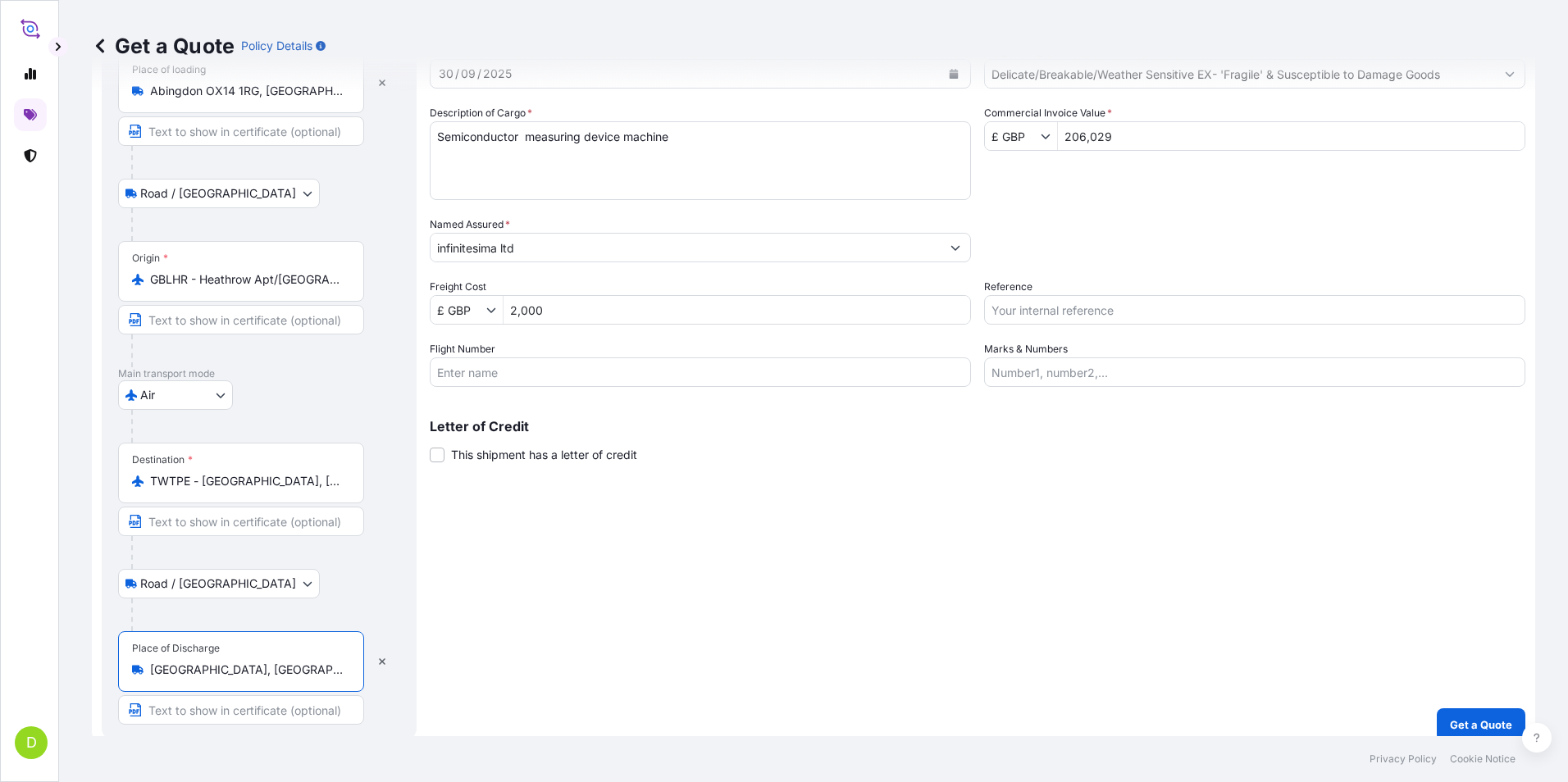
scroll to position [123, 0]
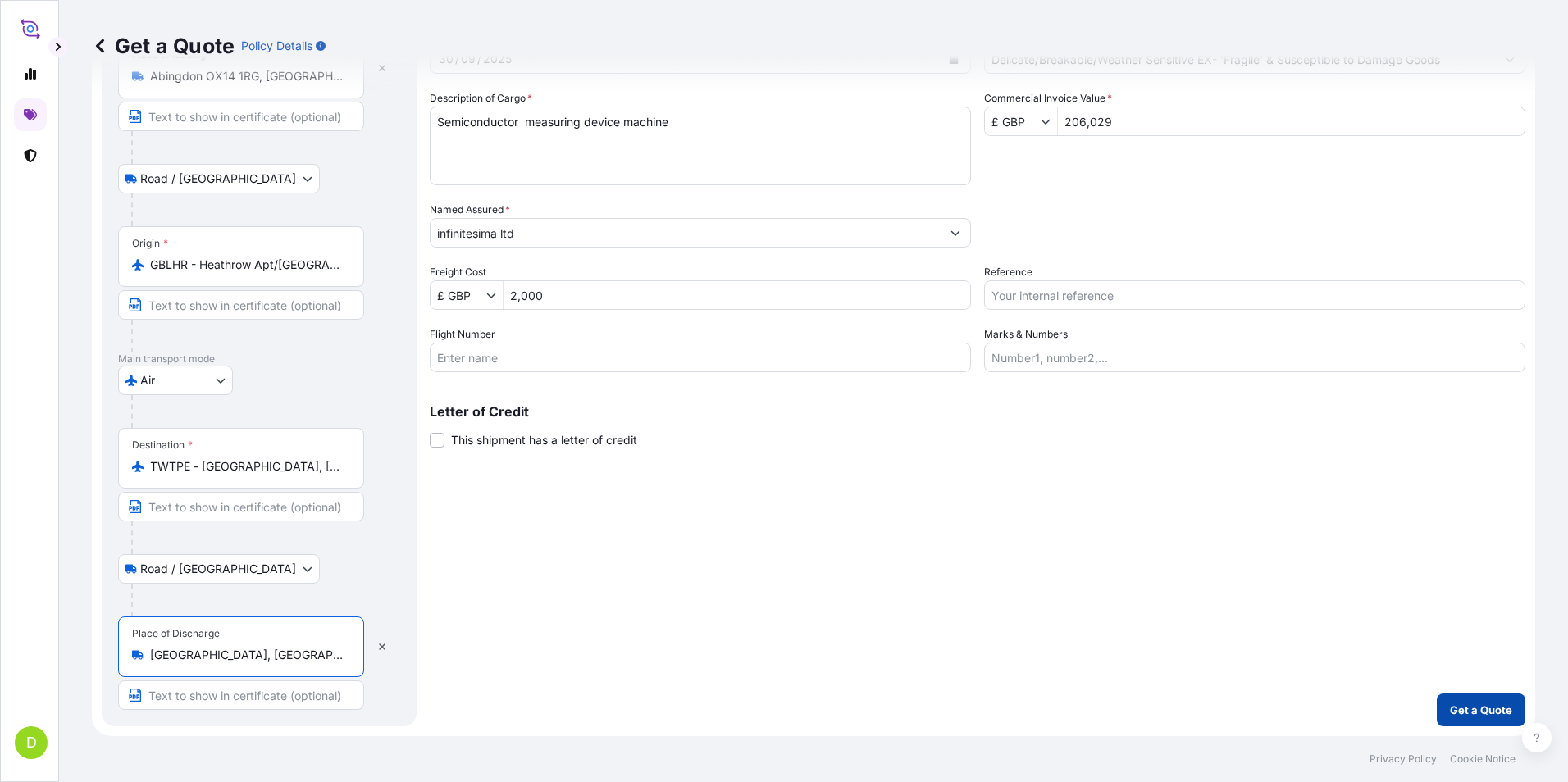
type input "[GEOGRAPHIC_DATA], [GEOGRAPHIC_DATA]"
click at [1450, 710] on p "Get a Quote" at bounding box center [1481, 710] width 62 height 16
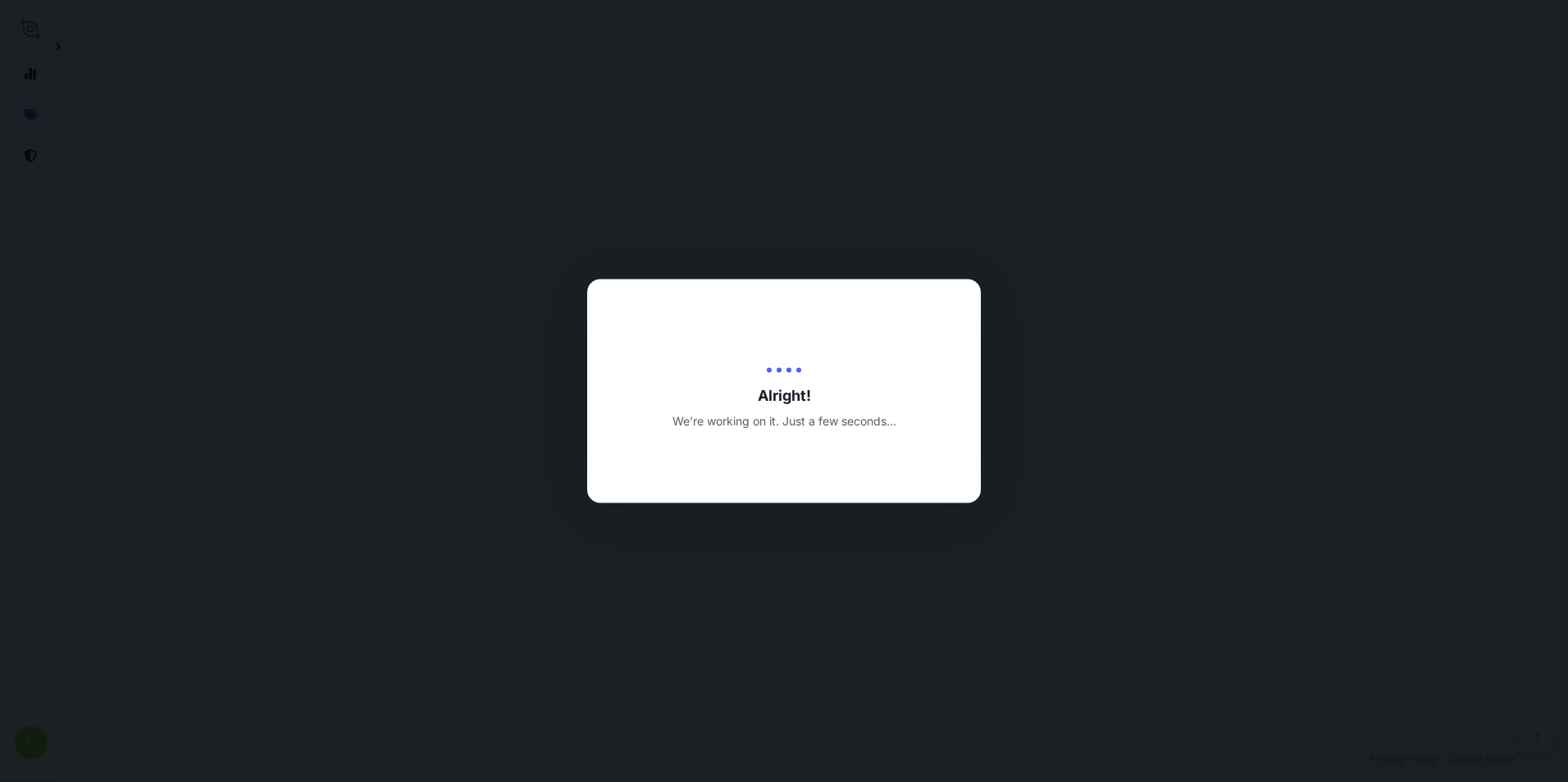
select select "Road / [GEOGRAPHIC_DATA]"
select select "Air"
select select "Road / [GEOGRAPHIC_DATA]"
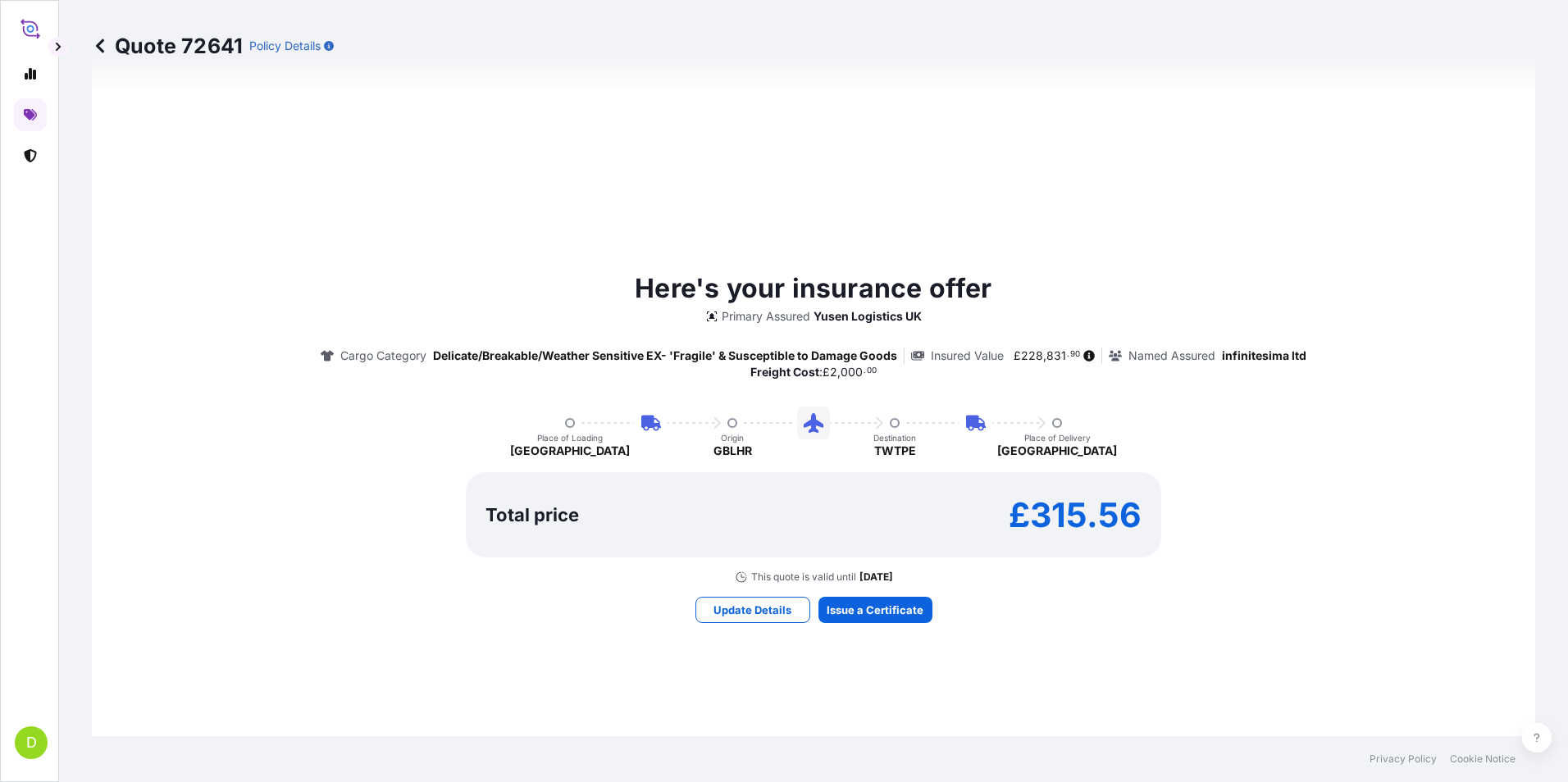
scroll to position [1115, 0]
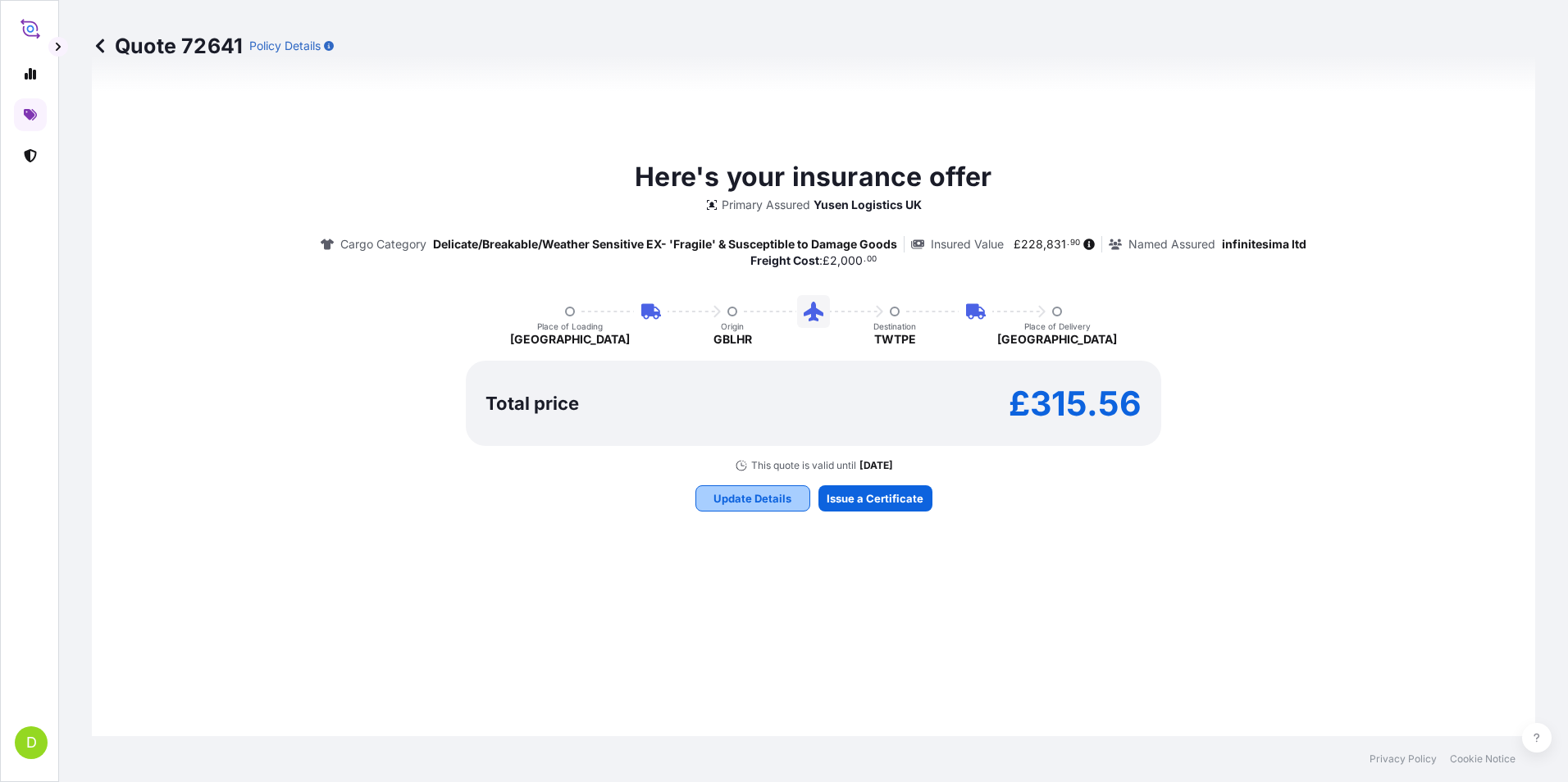
click at [749, 504] on p "Update Details" at bounding box center [752, 499] width 78 height 16
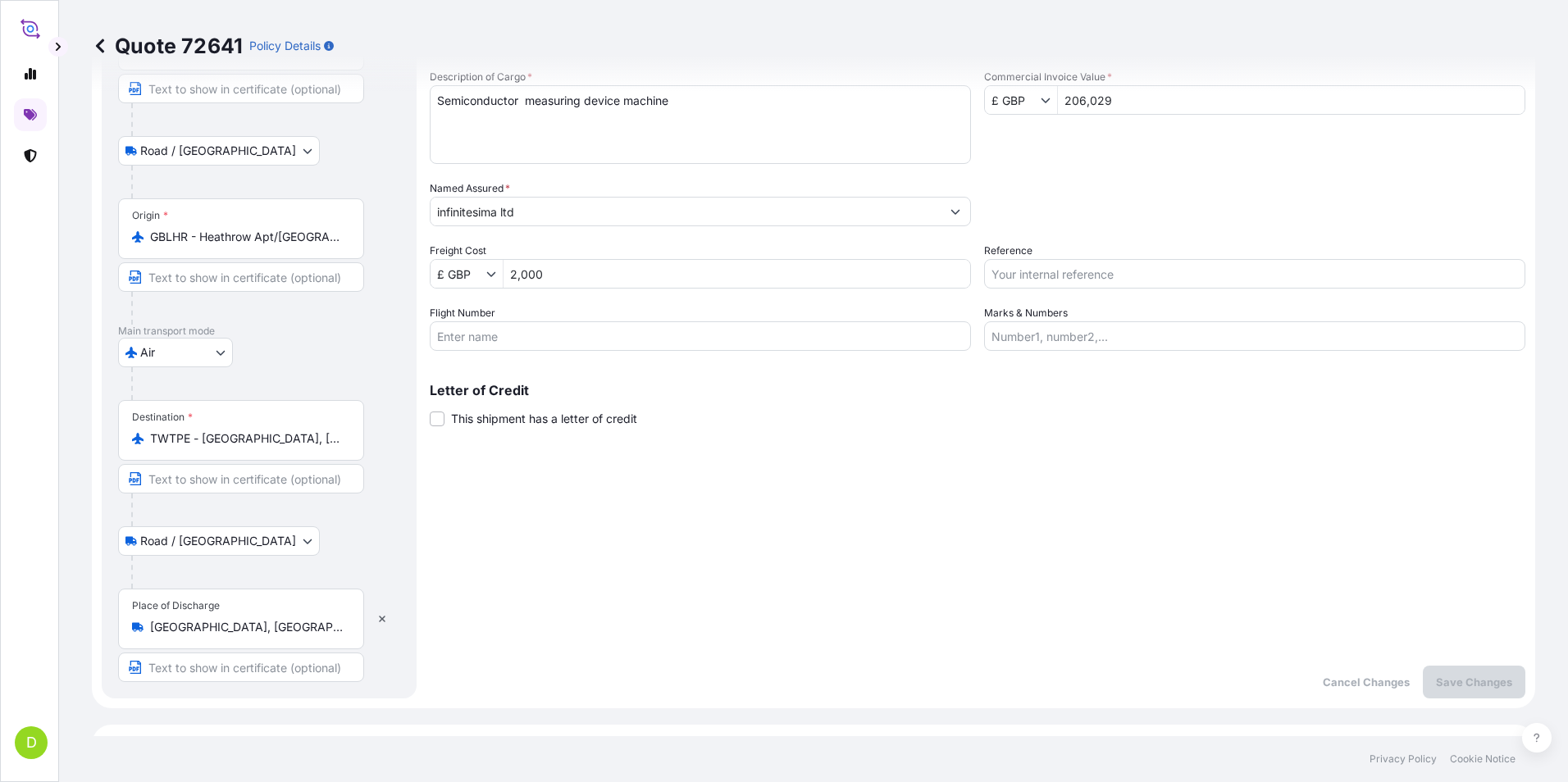
scroll to position [26, 0]
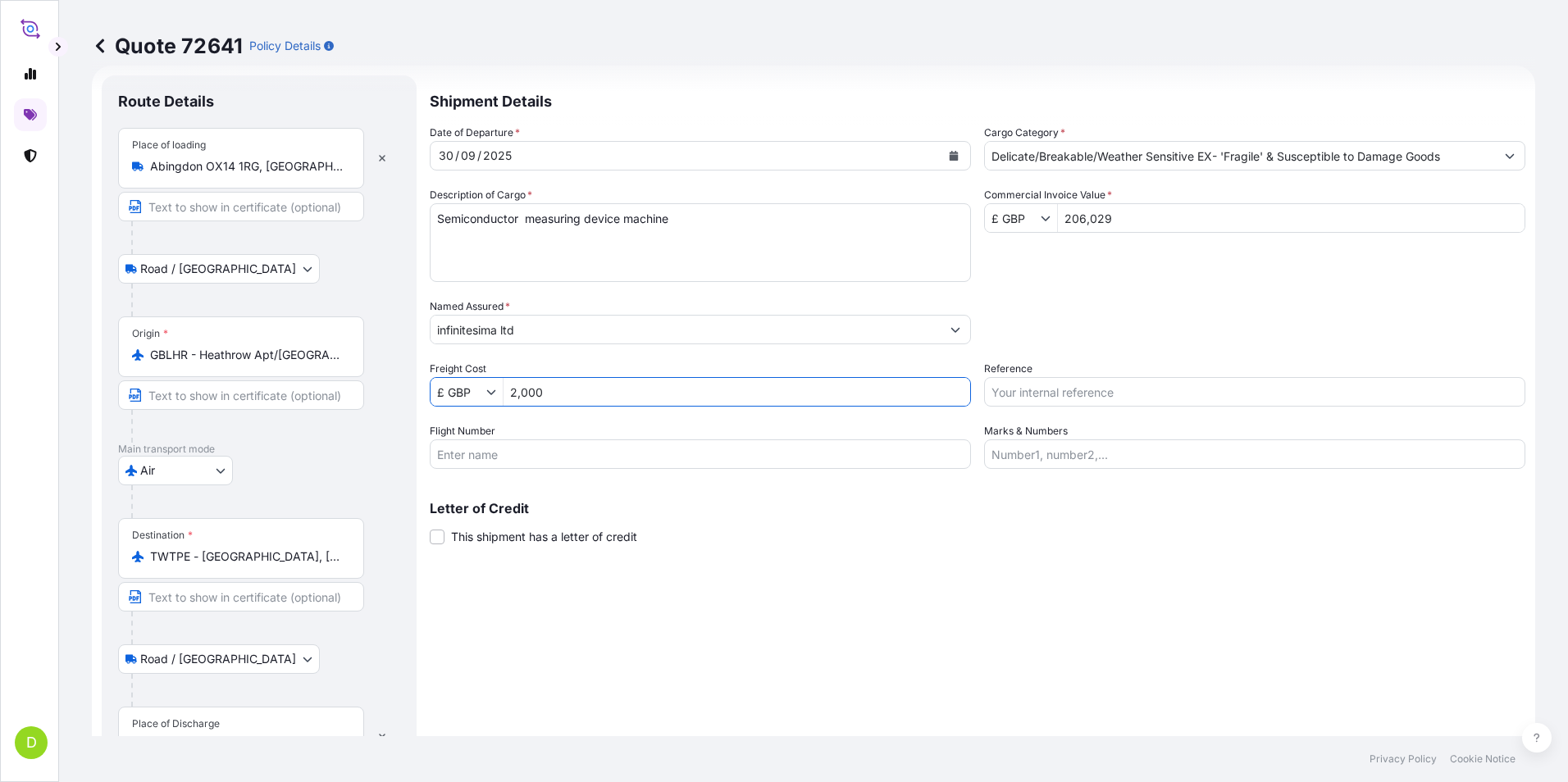
click at [560, 388] on input "2,000" at bounding box center [737, 392] width 467 height 30
type input "2"
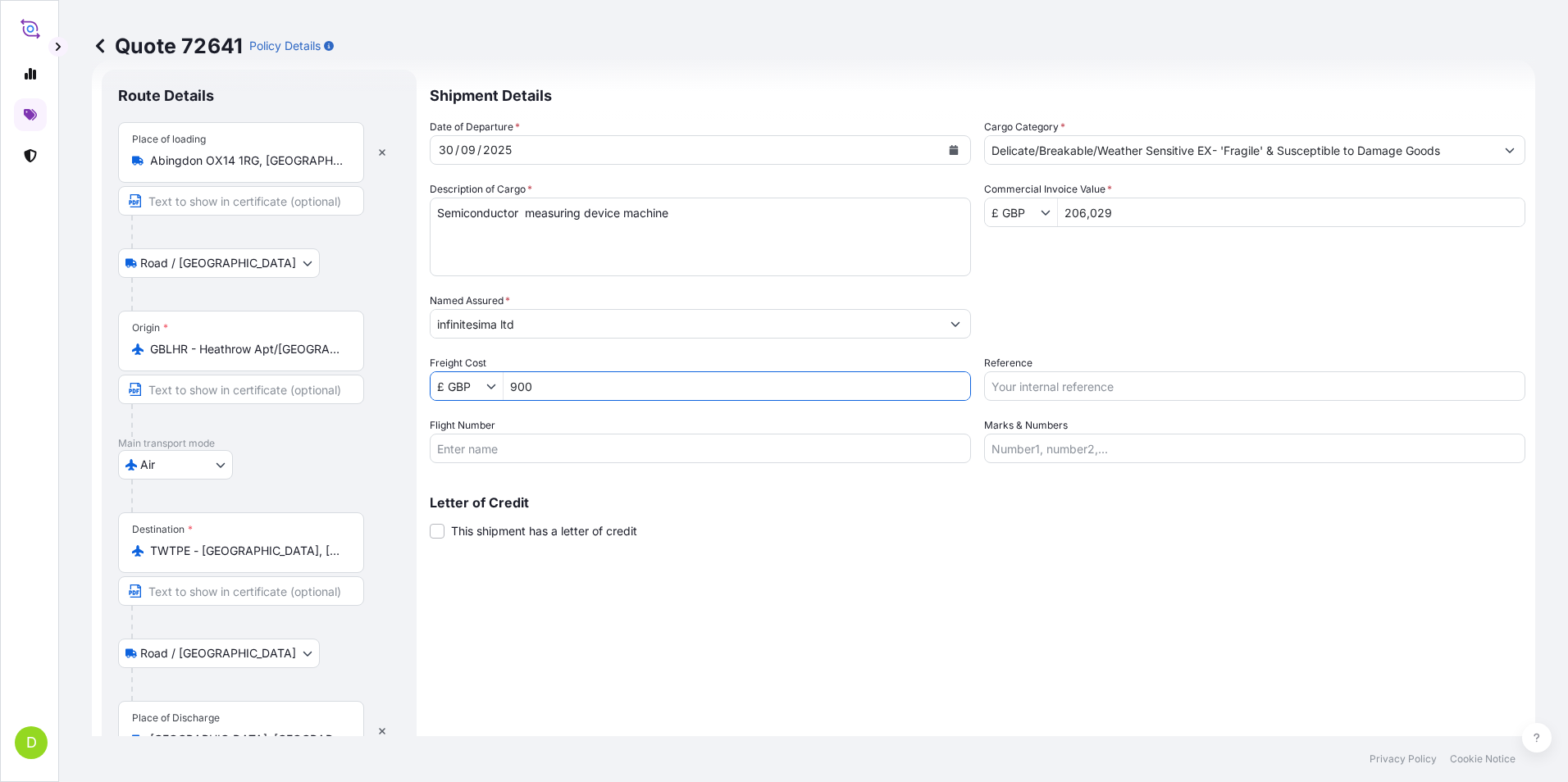
scroll to position [0, 0]
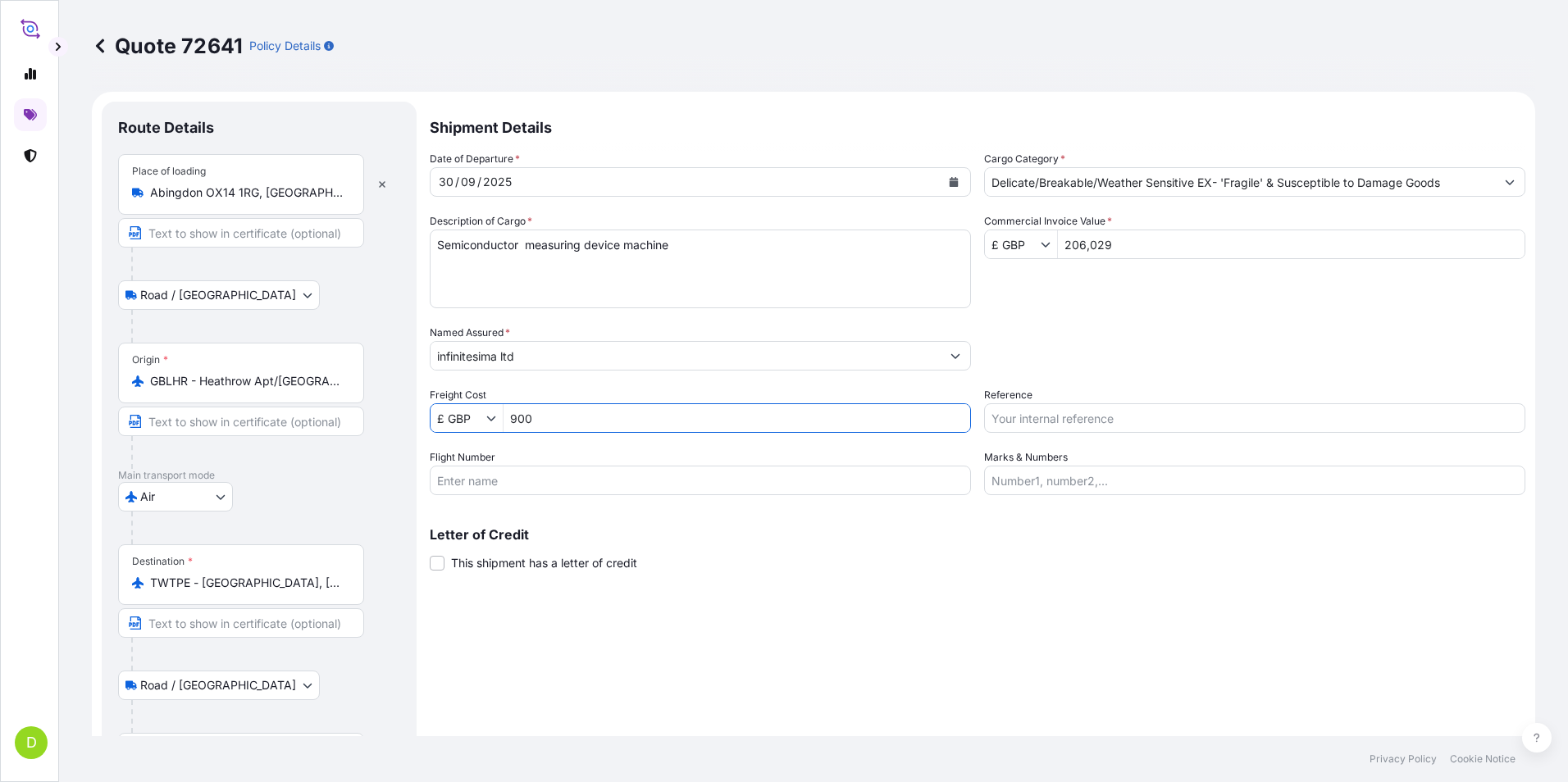
type input "900"
click at [705, 483] on input "Flight Number" at bounding box center [700, 481] width 541 height 30
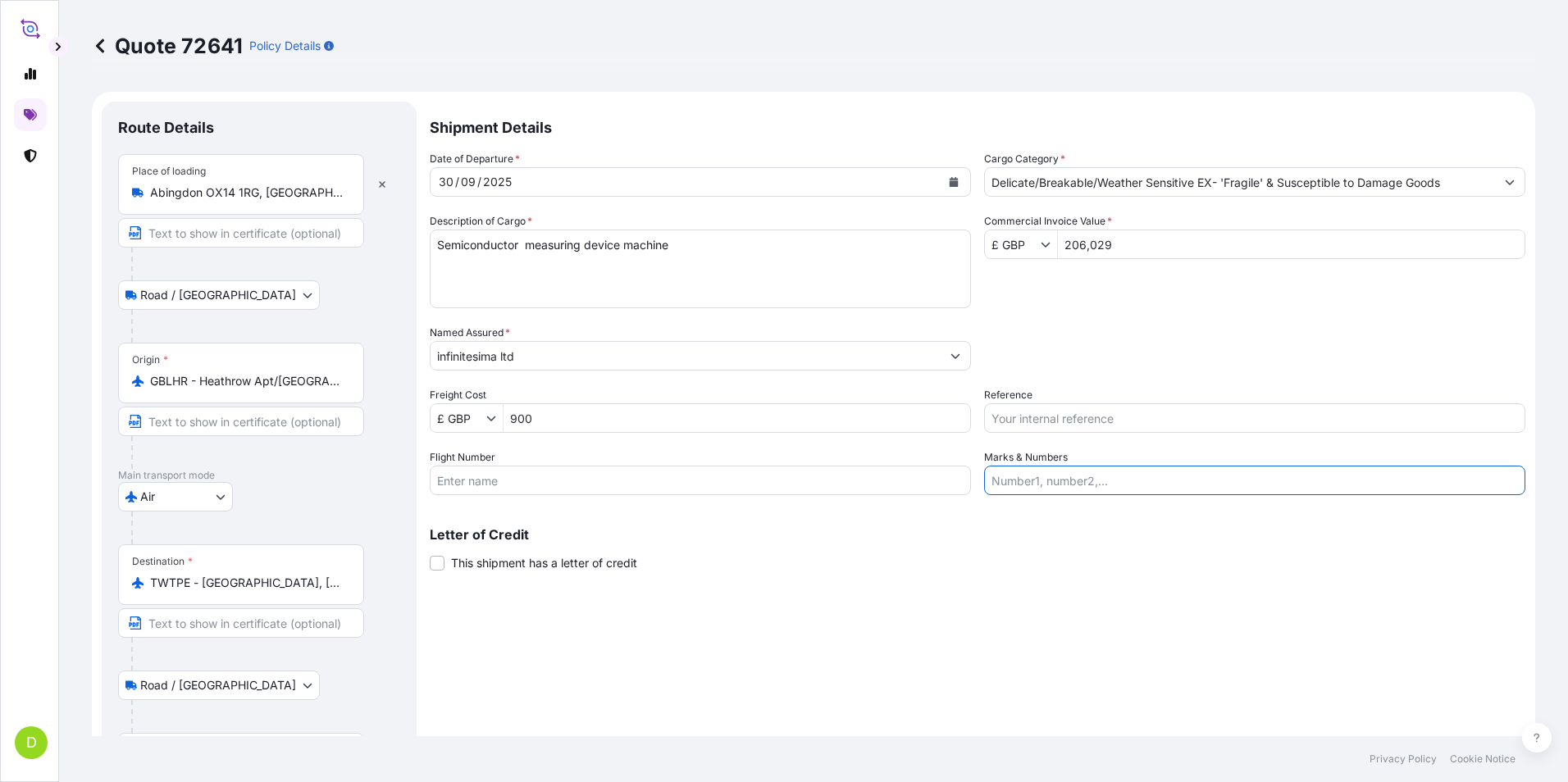
click at [1155, 483] on input "Marks & Numbers" at bounding box center [1254, 481] width 541 height 30
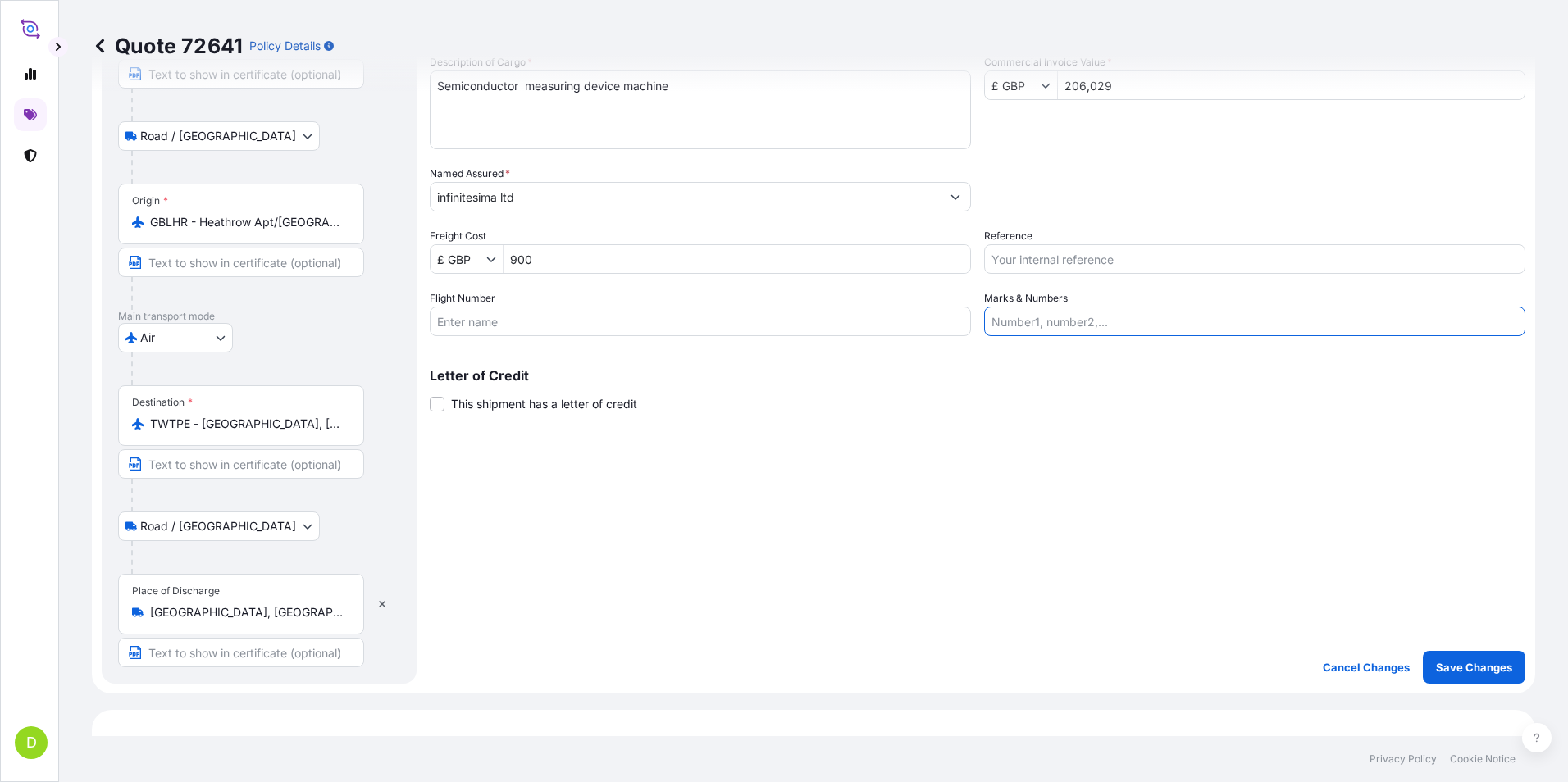
scroll to position [410, 0]
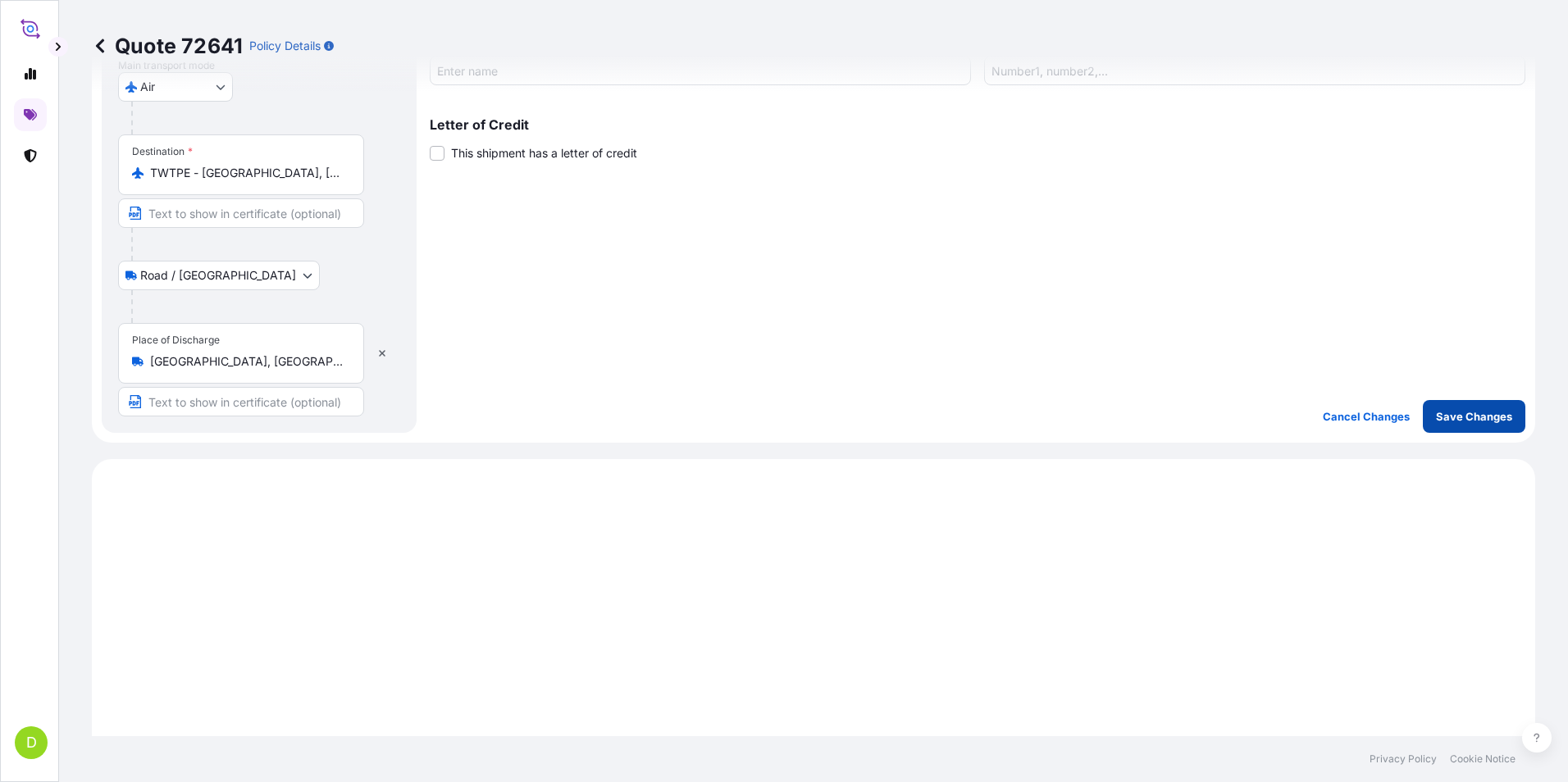
click at [1446, 426] on button "Save Changes" at bounding box center [1473, 416] width 103 height 33
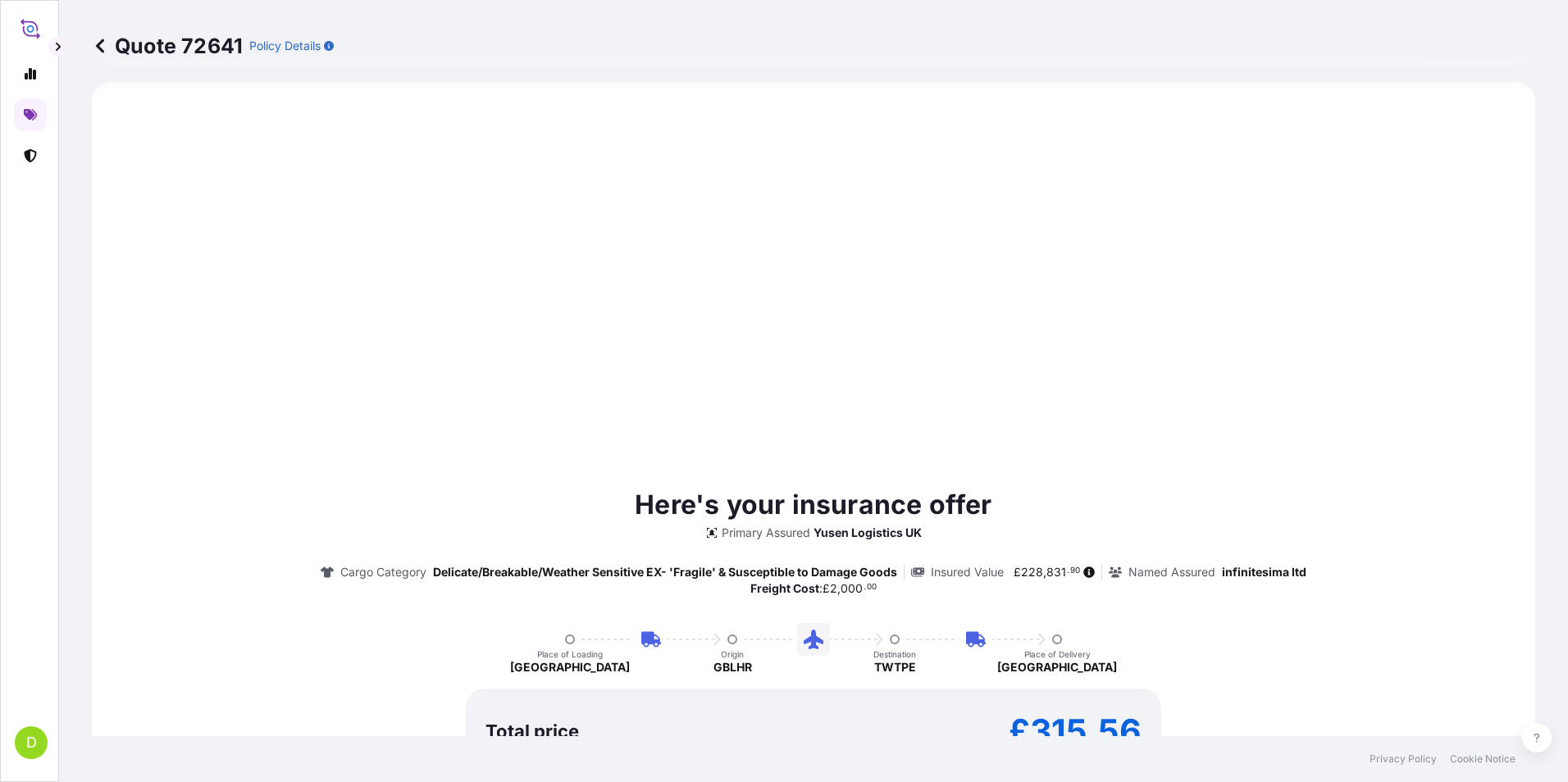
select select "Road / [GEOGRAPHIC_DATA]"
select select "Air"
select select "Road / [GEOGRAPHIC_DATA]"
type input "£ GBP"
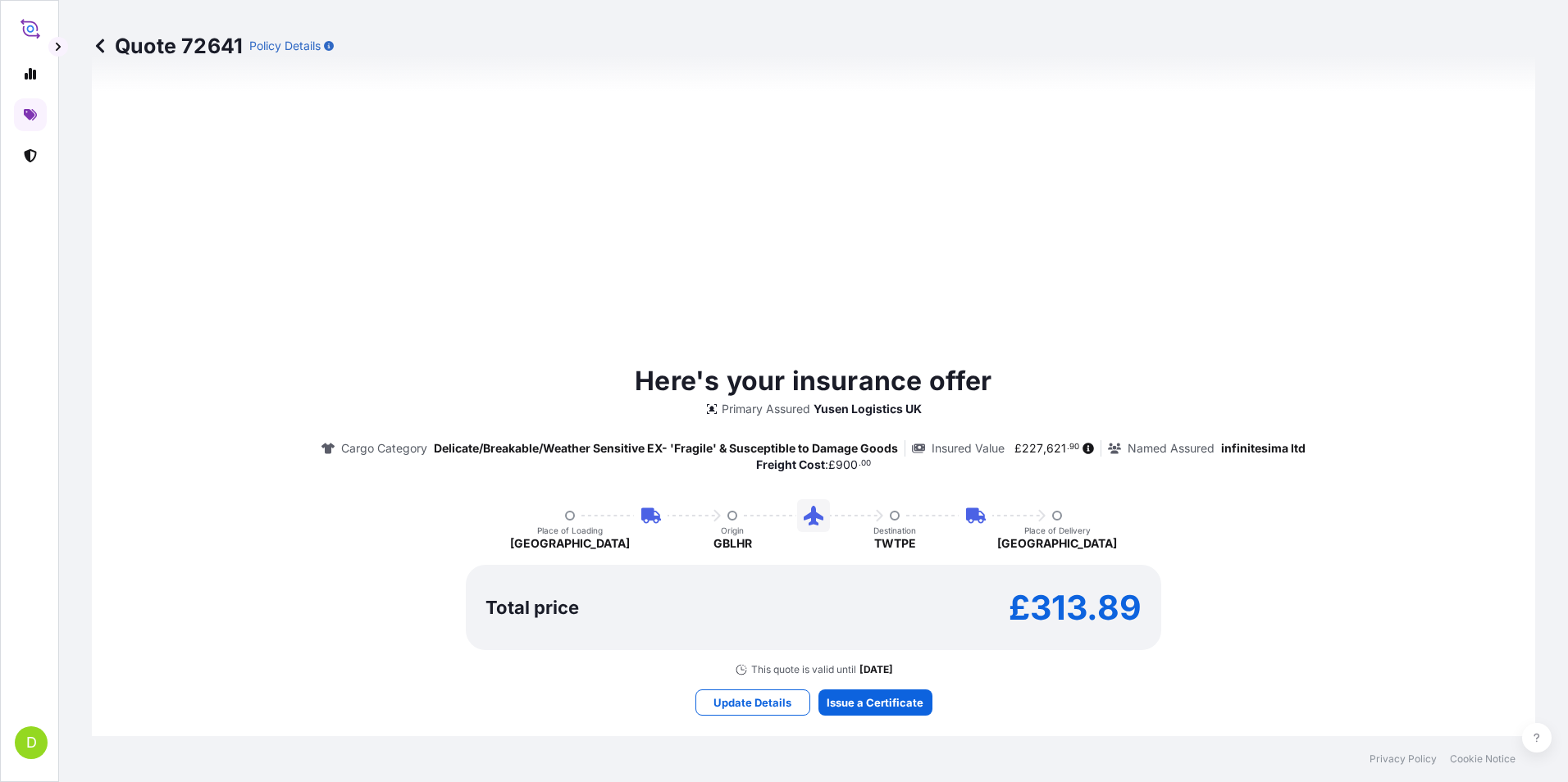
scroll to position [1033, 0]
